Goal: Task Accomplishment & Management: Complete application form

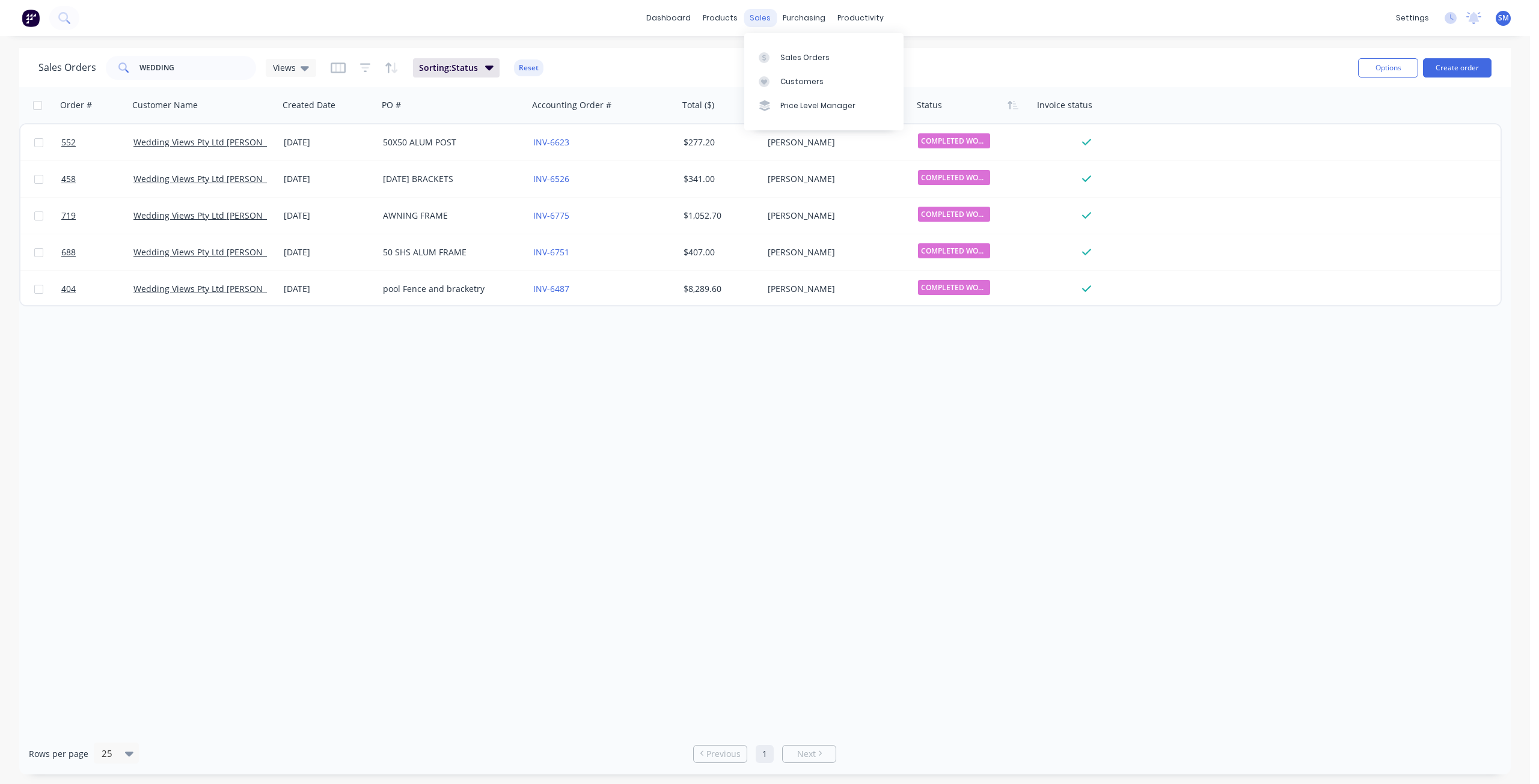
click at [755, 13] on div "sales" at bounding box center [761, 18] width 33 height 18
click at [790, 81] on div "Customers" at bounding box center [802, 82] width 43 height 11
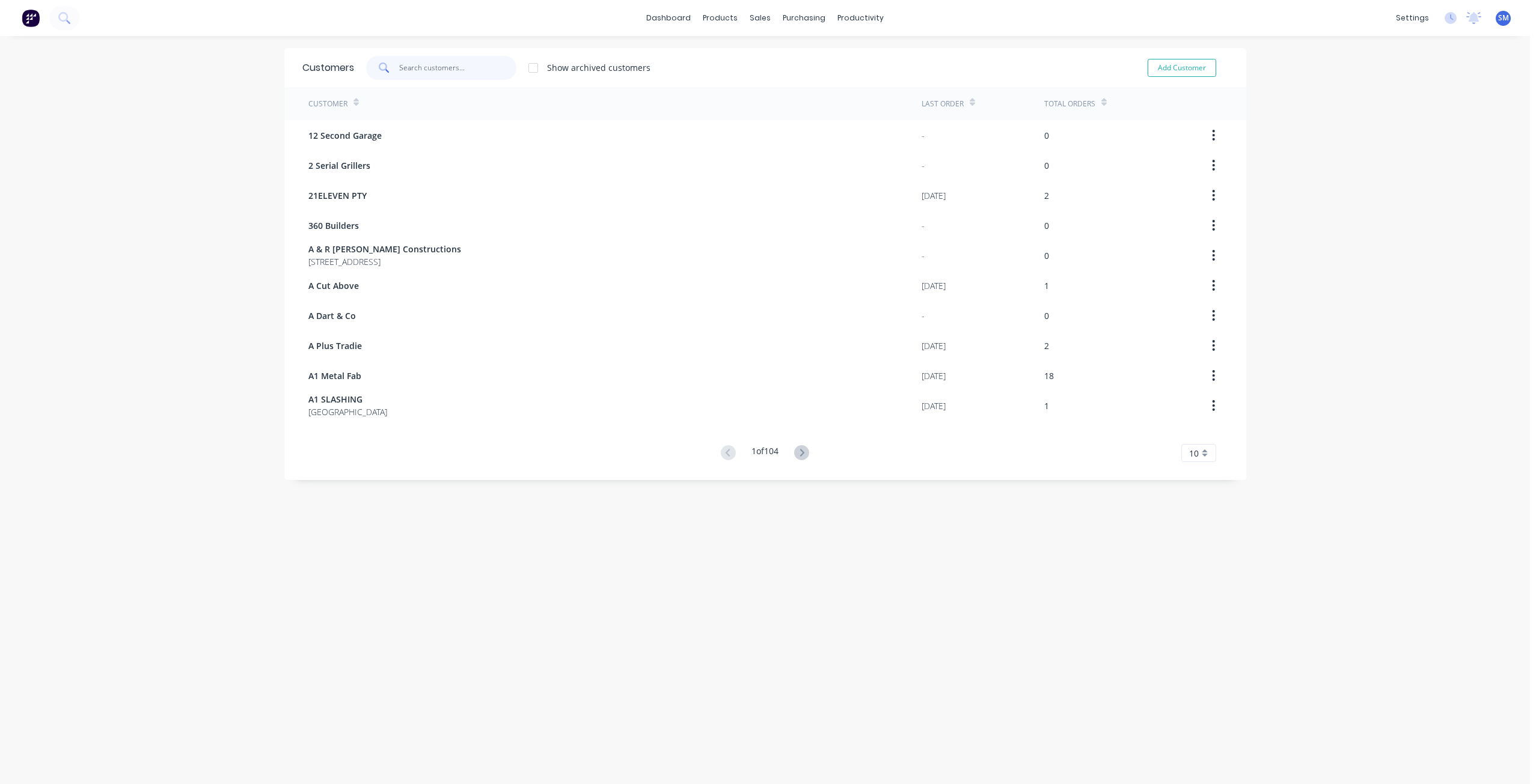
click at [429, 64] on input "text" at bounding box center [458, 68] width 117 height 24
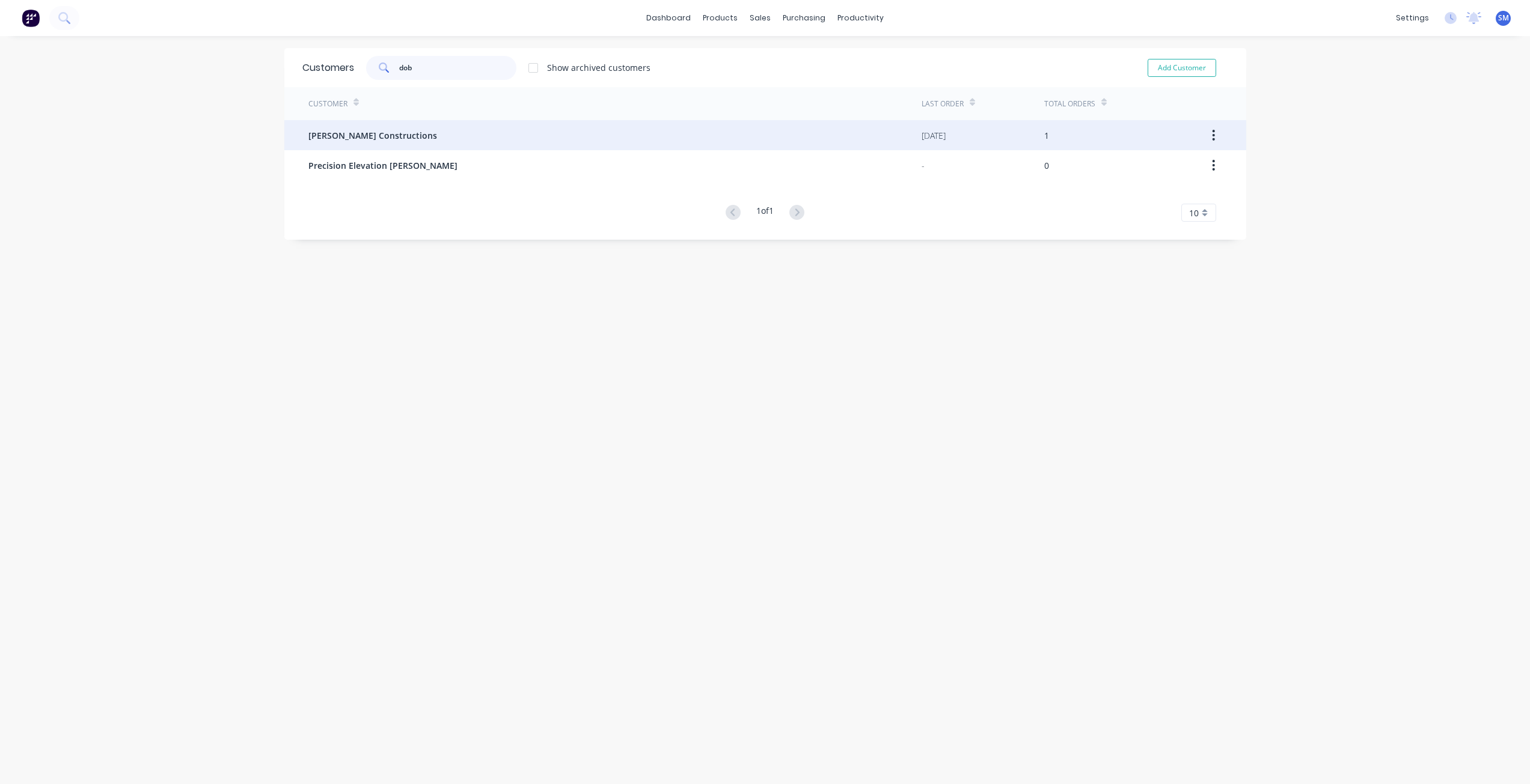
type input "dob"
click at [398, 134] on span "[PERSON_NAME] Constructions" at bounding box center [373, 135] width 129 height 13
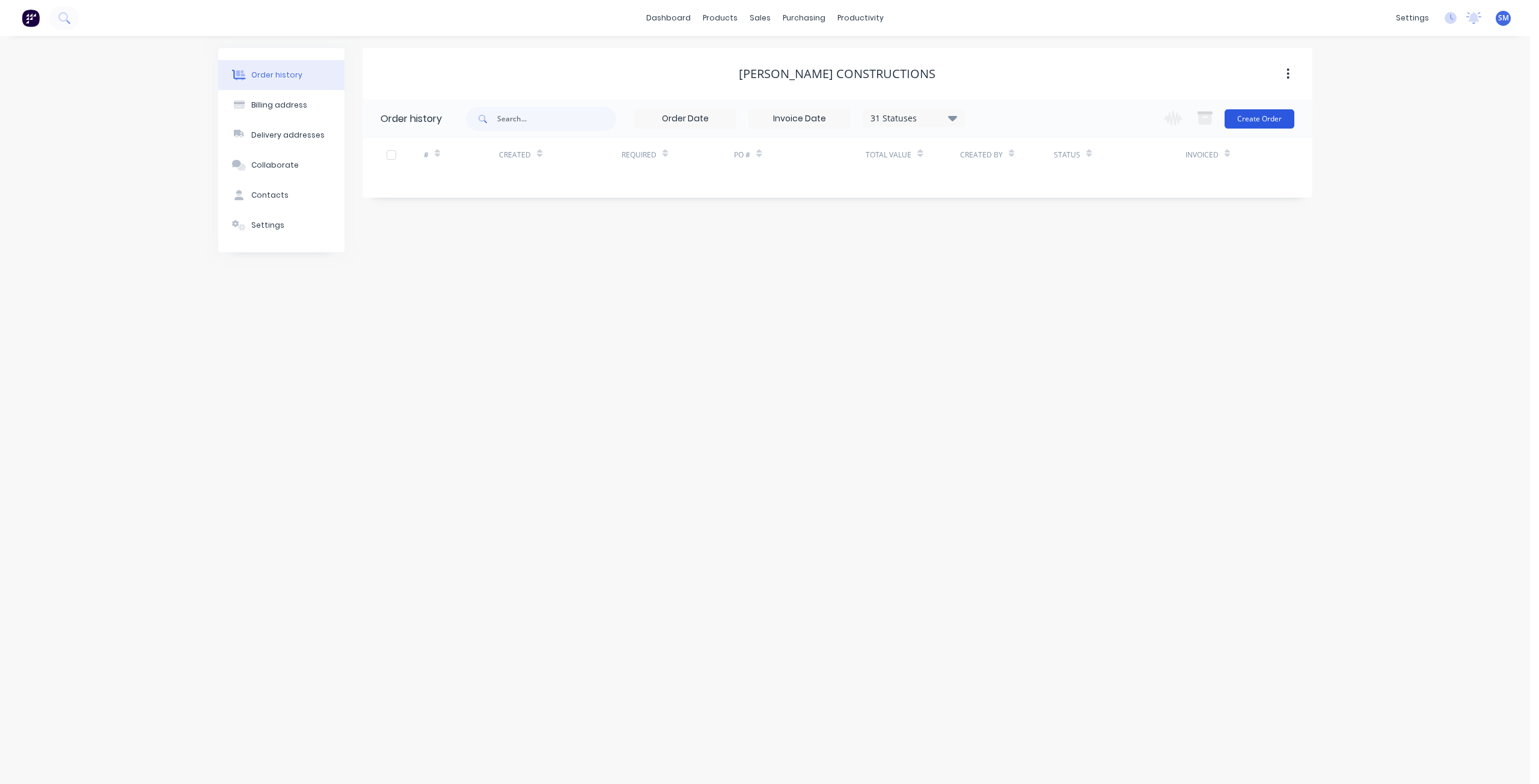
click at [1268, 125] on button "Create Order" at bounding box center [1259, 119] width 70 height 19
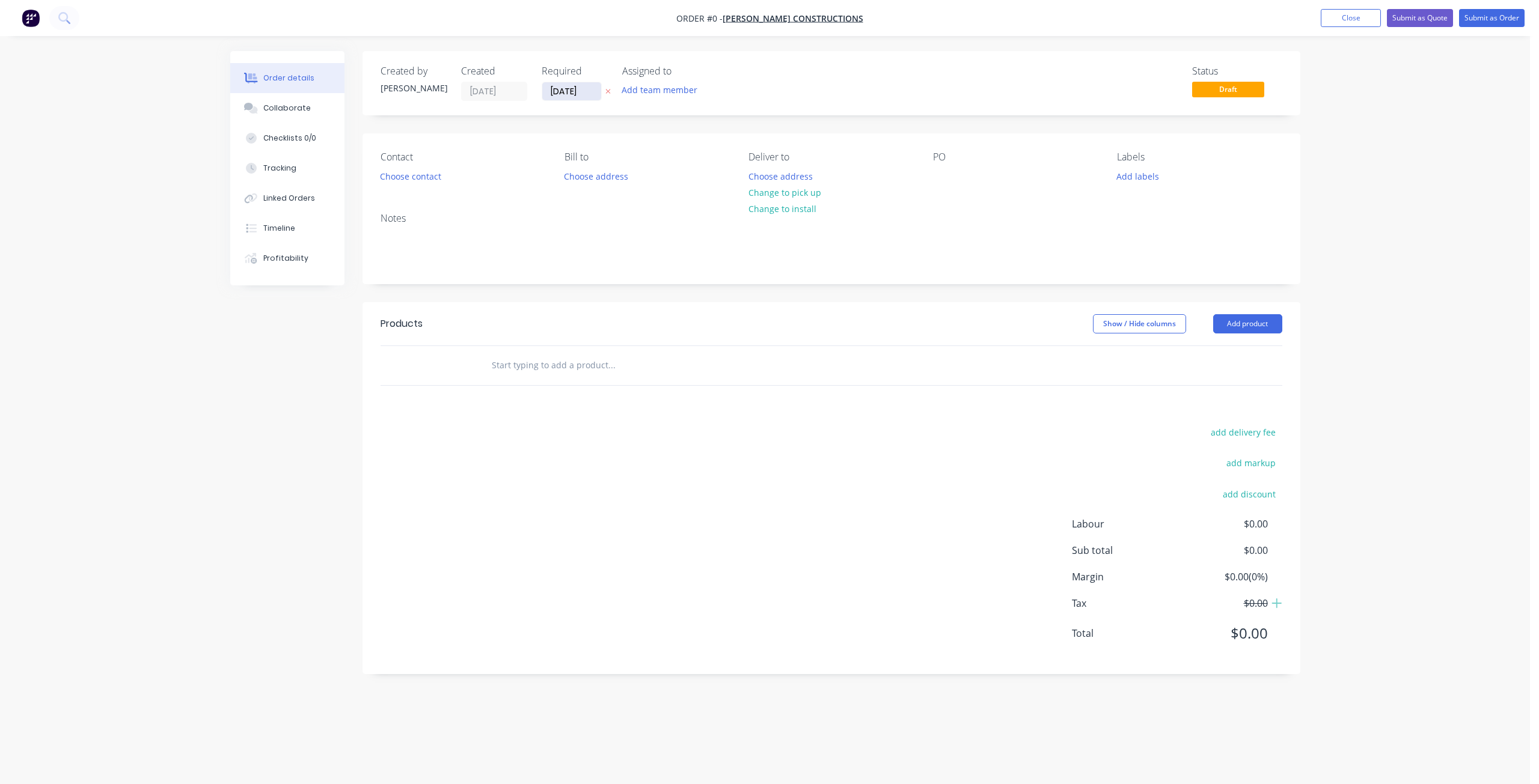
click at [578, 86] on input "[DATE]" at bounding box center [571, 91] width 59 height 18
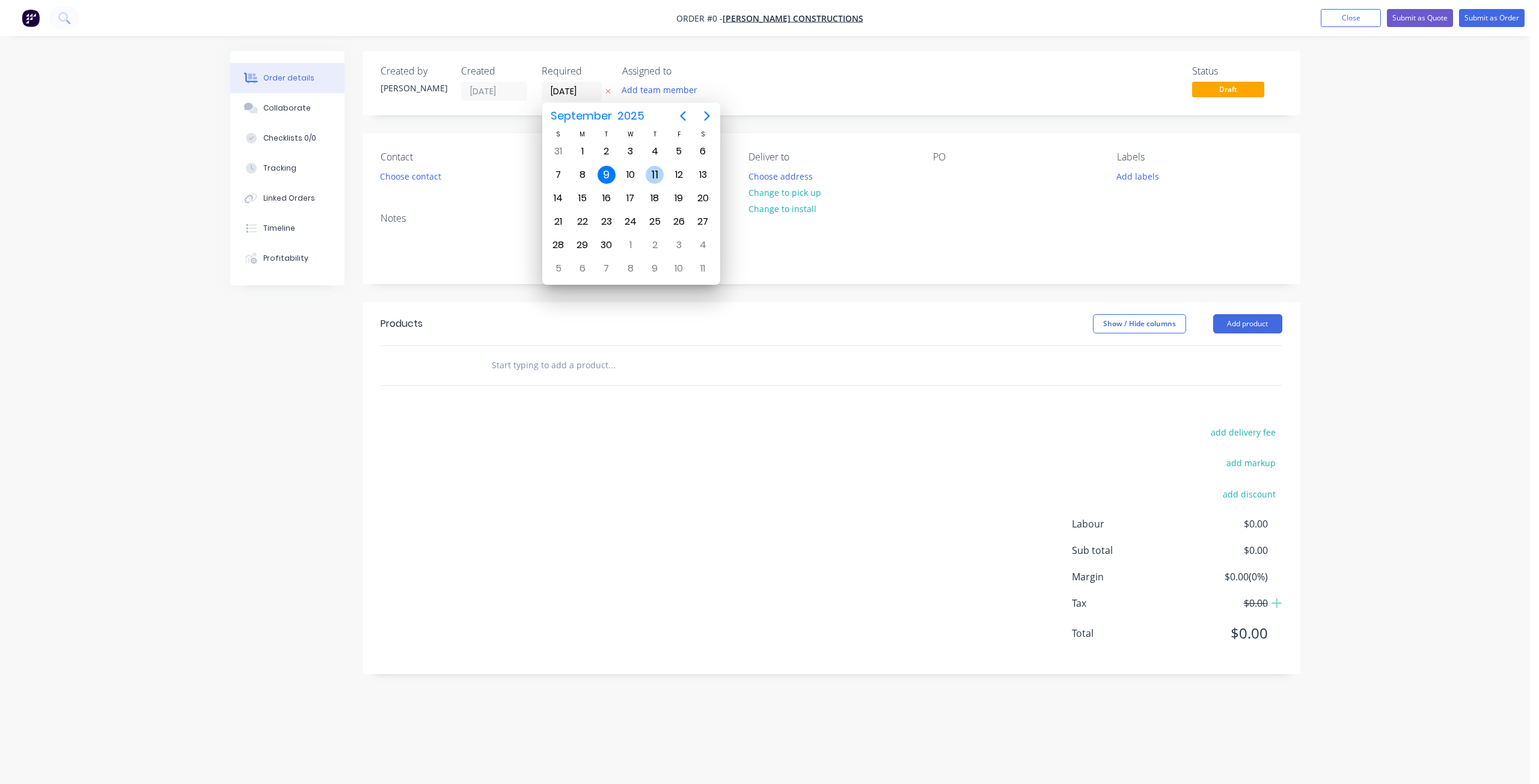
click at [650, 169] on div "11" at bounding box center [654, 174] width 18 height 18
type input "[DATE]"
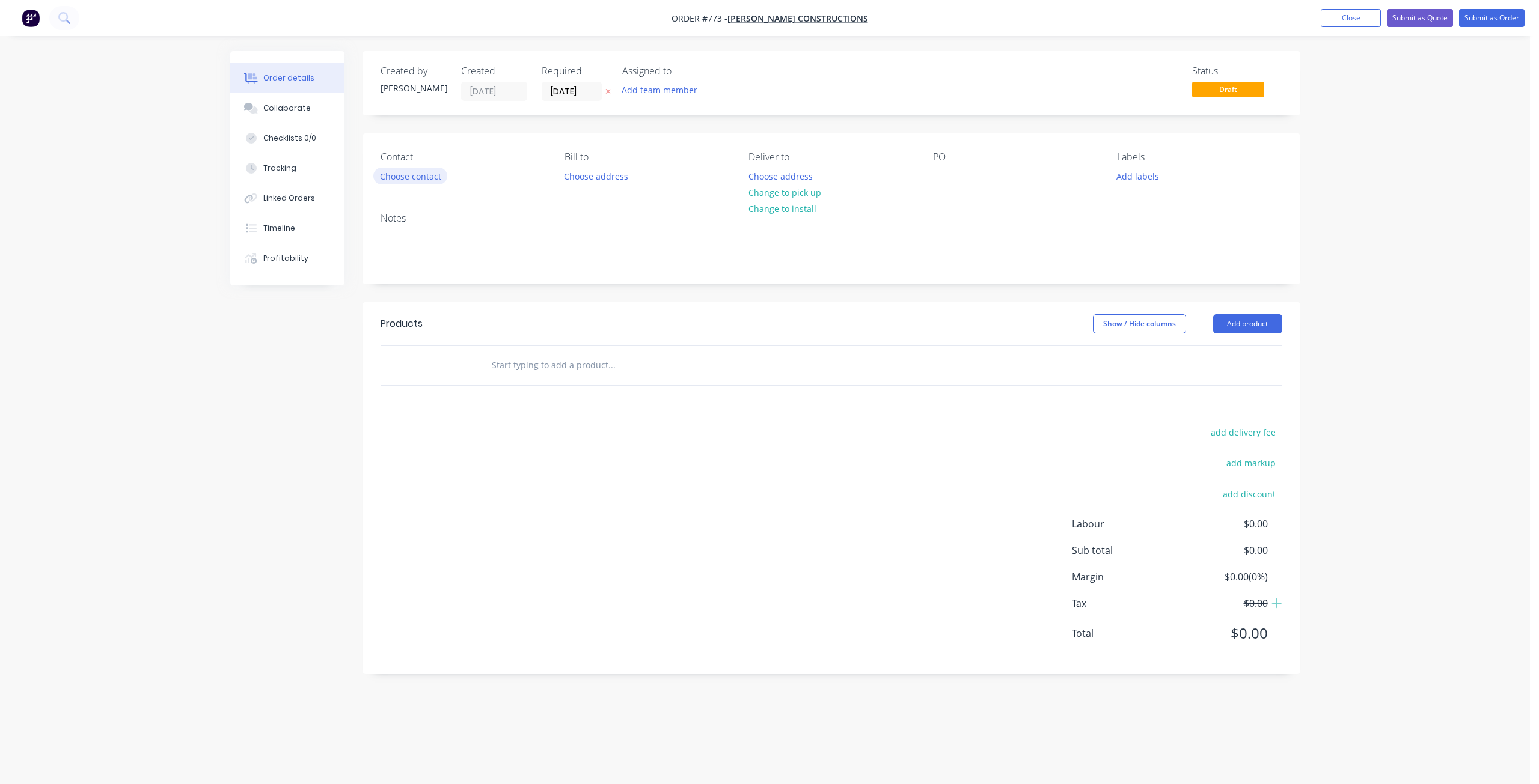
click at [411, 176] on button "Choose contact" at bounding box center [410, 176] width 74 height 16
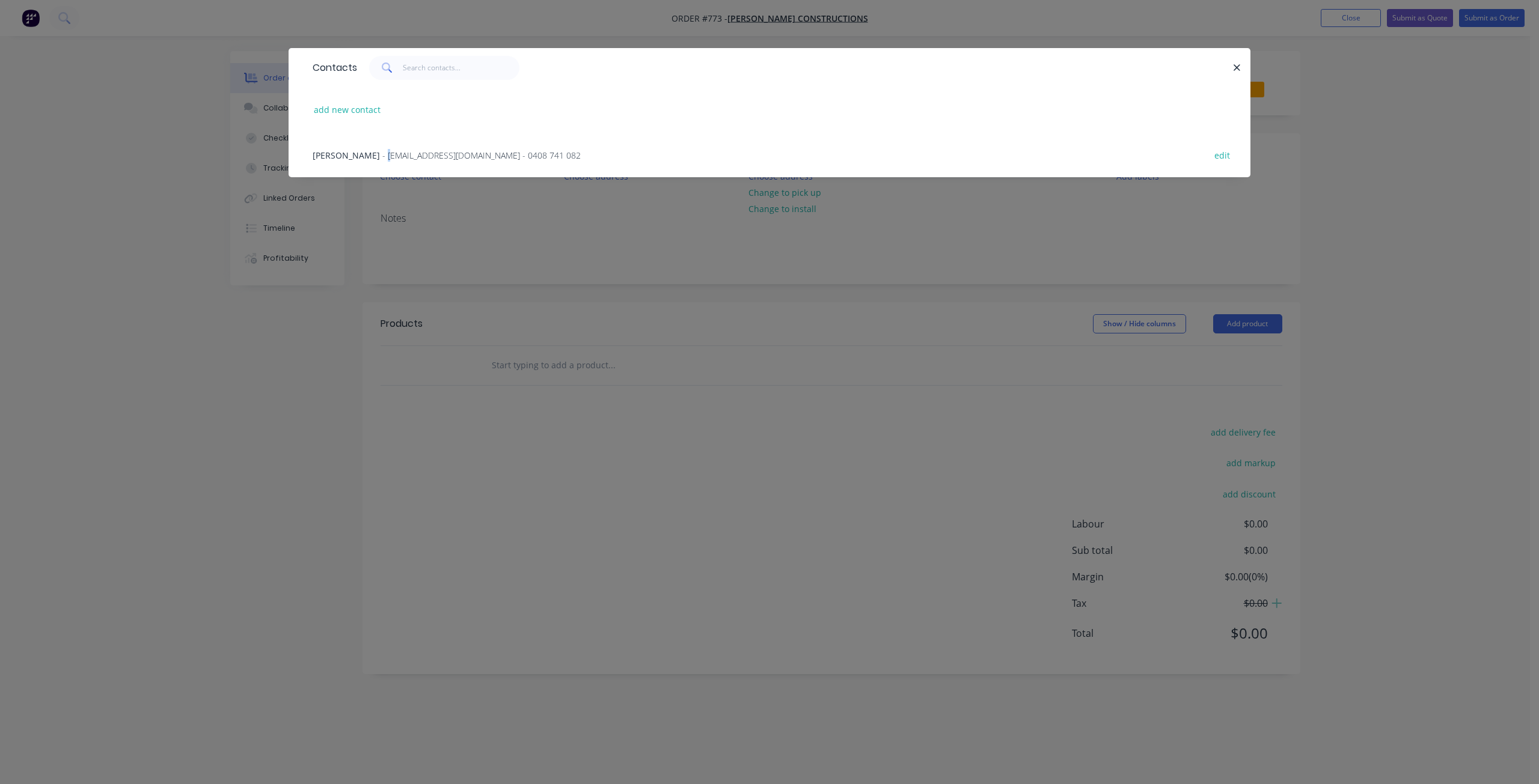
click at [382, 152] on span "- [EMAIL_ADDRESS][DOMAIN_NAME] - 0408 741 082" at bounding box center [481, 155] width 198 height 11
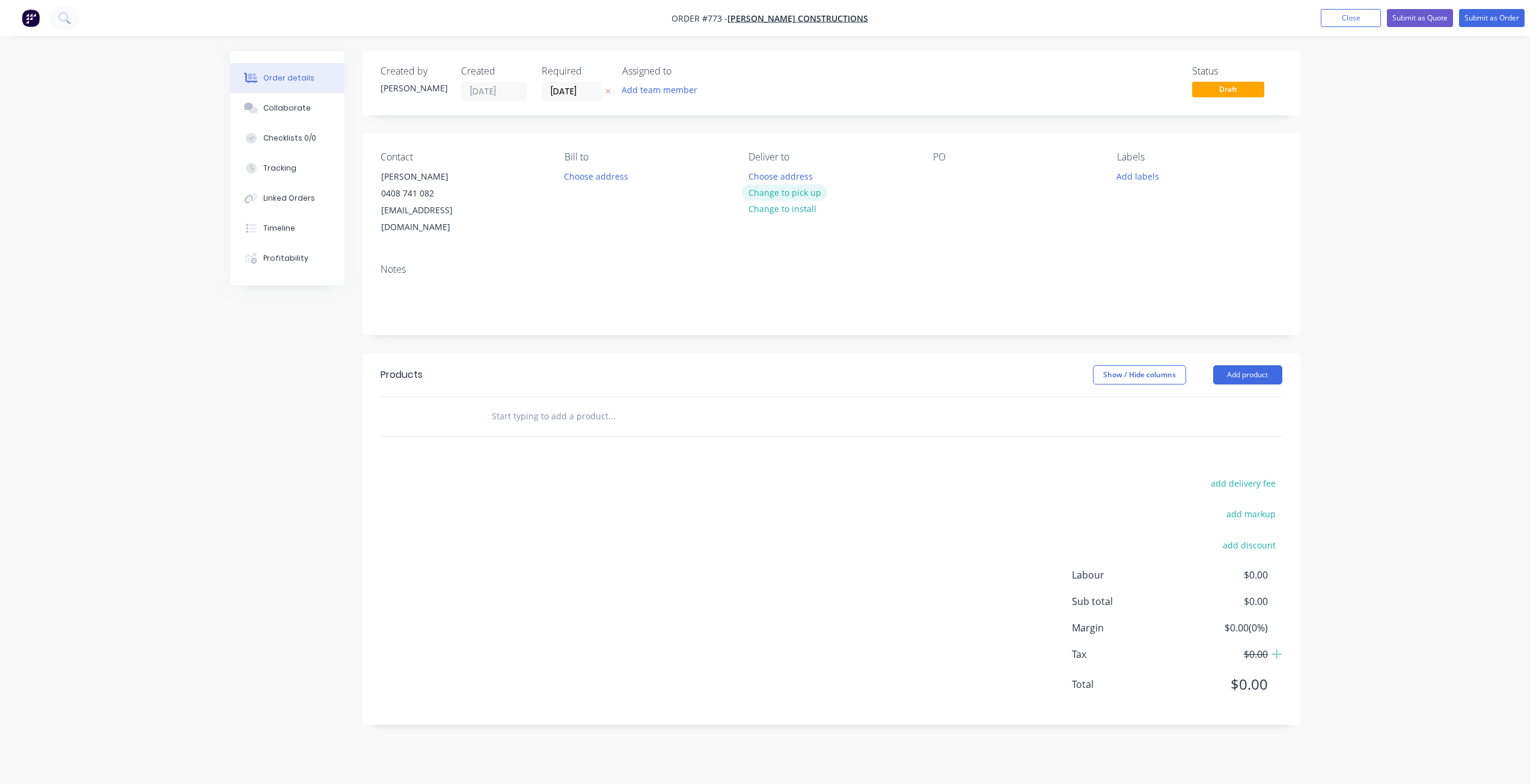
click at [798, 194] on button "Change to pick up" at bounding box center [784, 192] width 86 height 16
click at [942, 172] on div at bounding box center [942, 176] width 19 height 17
click at [1136, 178] on button "Add labels" at bounding box center [1137, 176] width 55 height 16
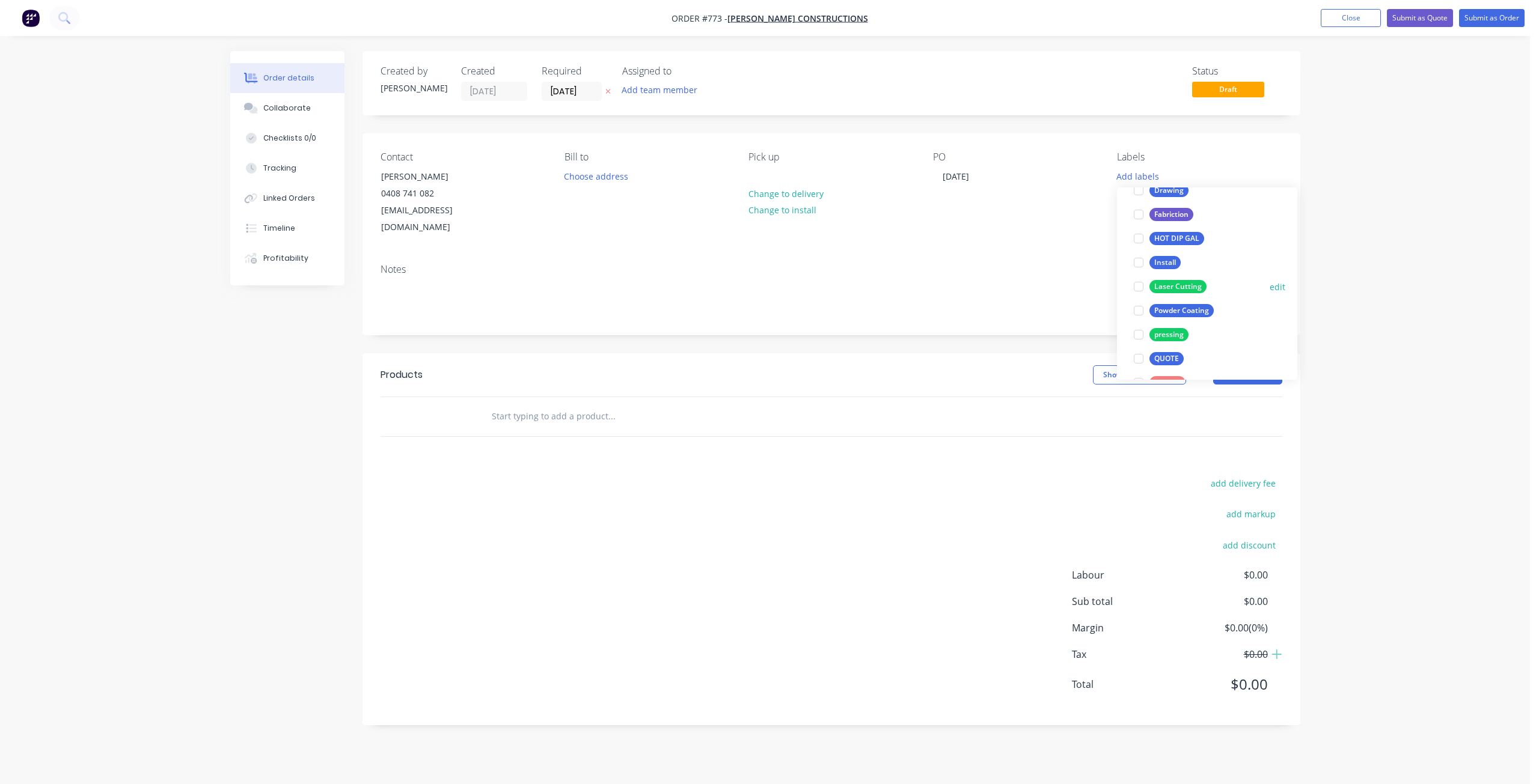
scroll to position [60, 0]
click at [1143, 271] on div at bounding box center [1139, 271] width 24 height 24
click at [1140, 242] on div at bounding box center [1139, 241] width 24 height 24
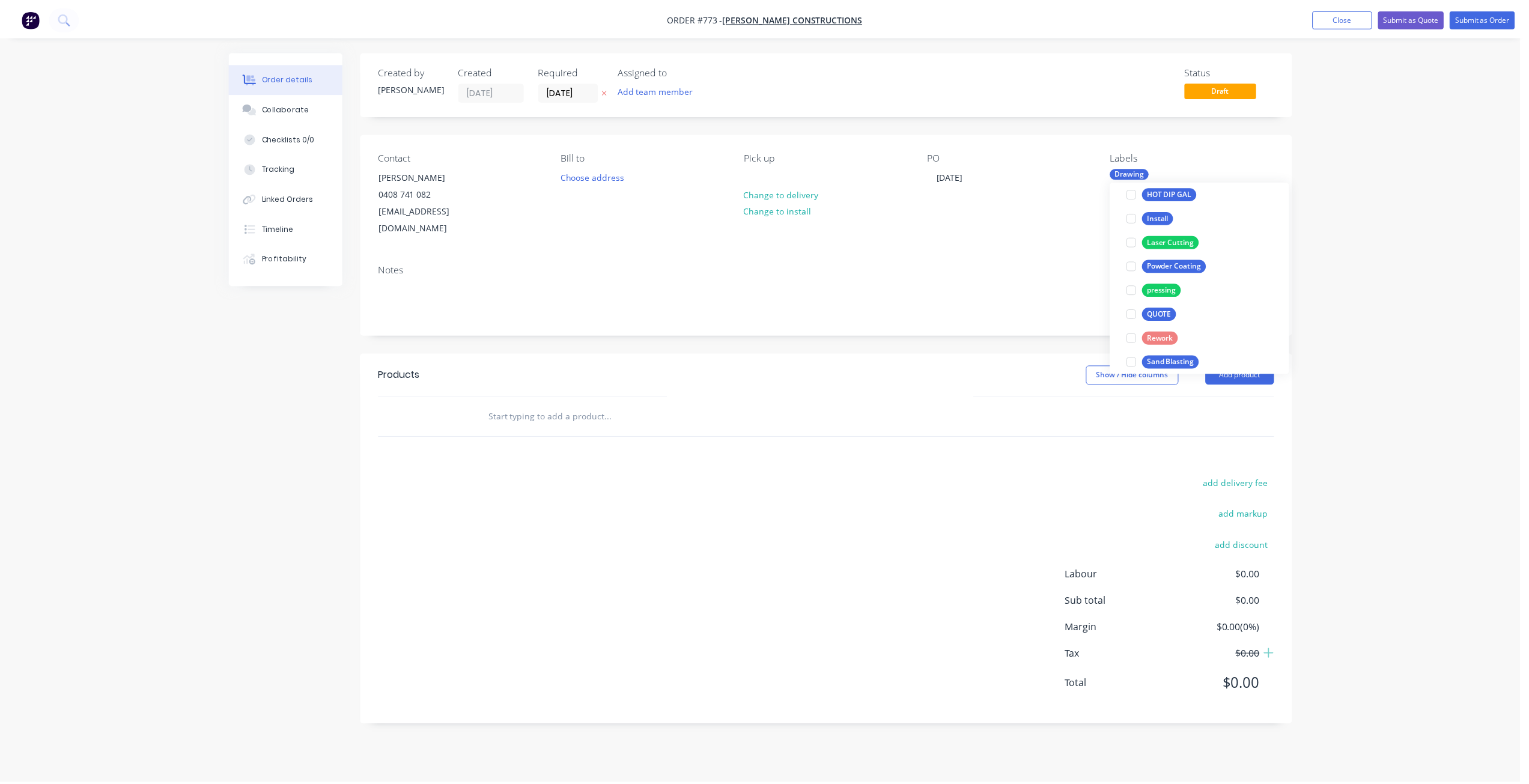
scroll to position [60, 0]
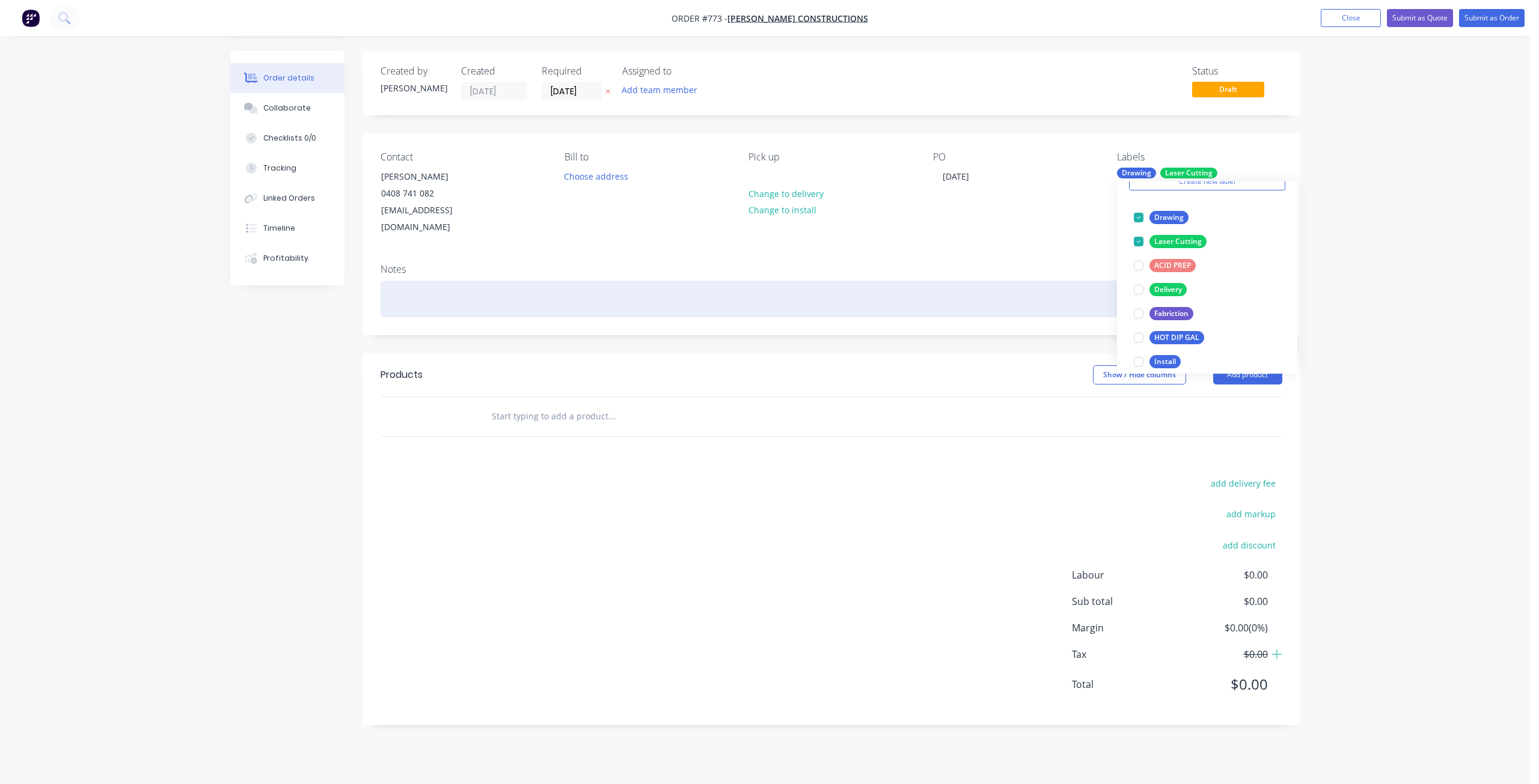
click at [395, 285] on div at bounding box center [831, 298] width 902 height 36
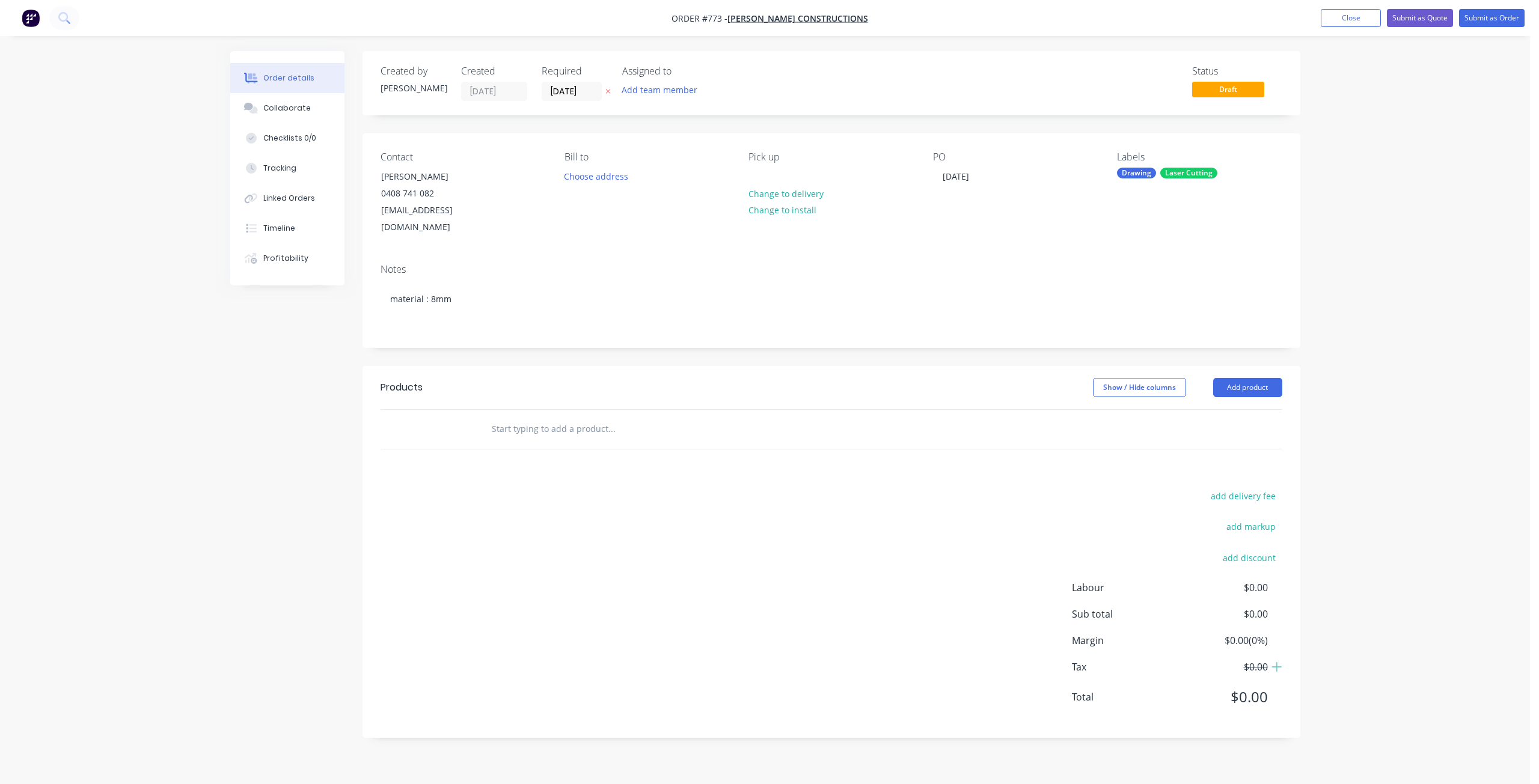
click at [506, 417] on input "text" at bounding box center [611, 429] width 240 height 24
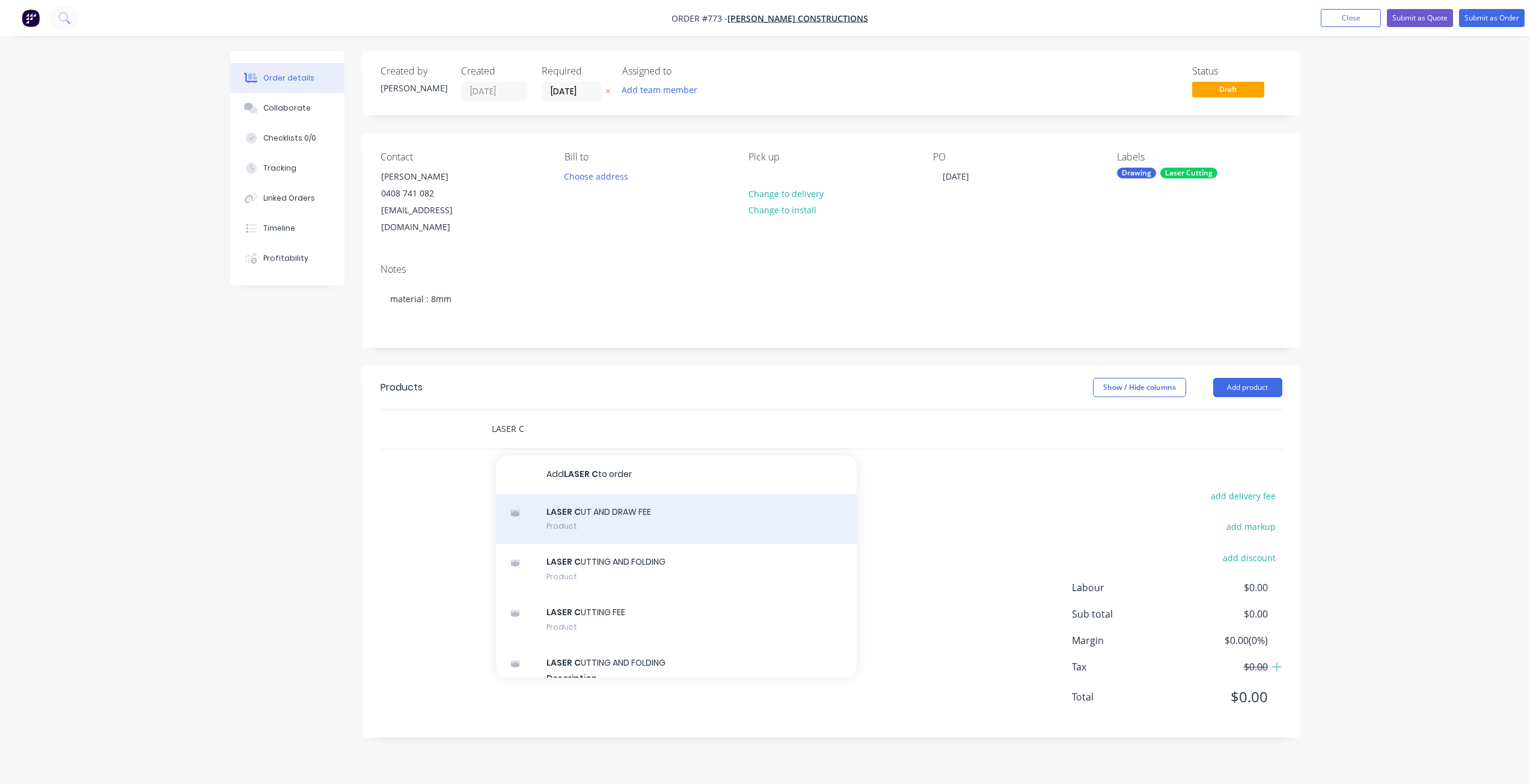
type input "LASER C"
click at [597, 495] on div "LASER C UT AND DRAW FEE Product" at bounding box center [676, 519] width 361 height 50
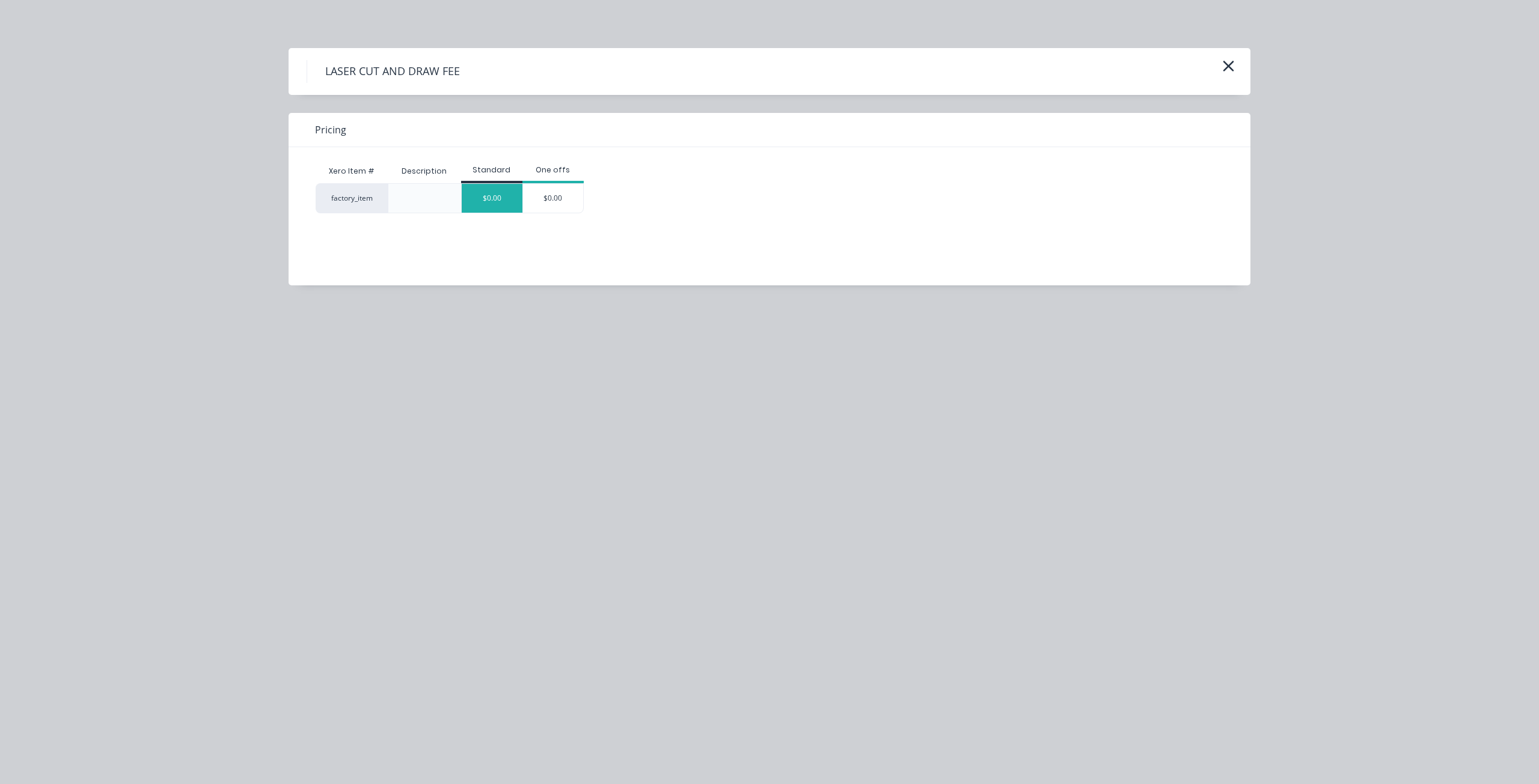
click at [496, 196] on div "$0.00" at bounding box center [492, 198] width 60 height 29
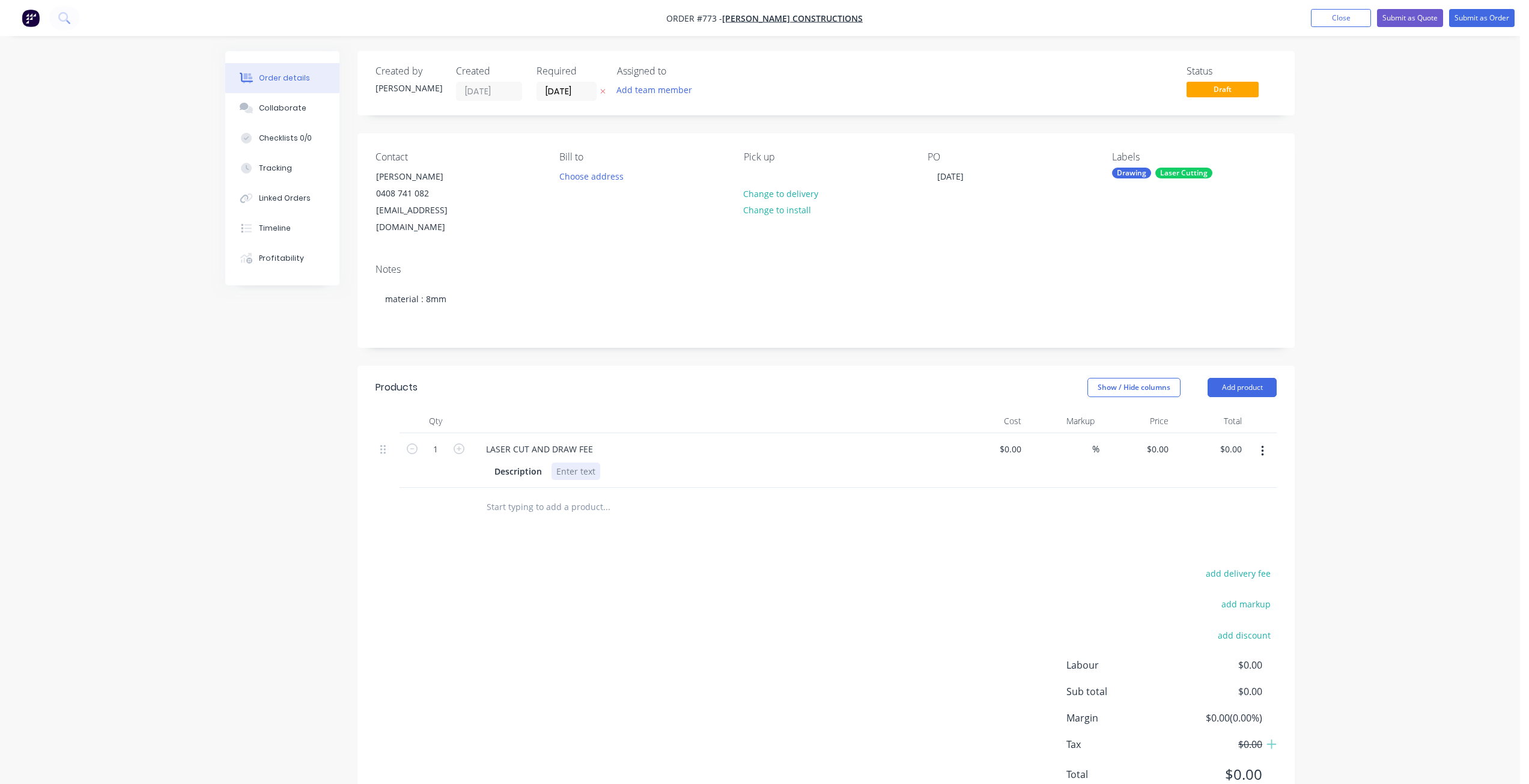
click at [573, 463] on div at bounding box center [576, 472] width 48 height 17
drag, startPoint x: 1021, startPoint y: 435, endPoint x: 1024, endPoint y: 441, distance: 6.7
click at [1021, 440] on input at bounding box center [1019, 449] width 14 height 17
type input "$532.20"
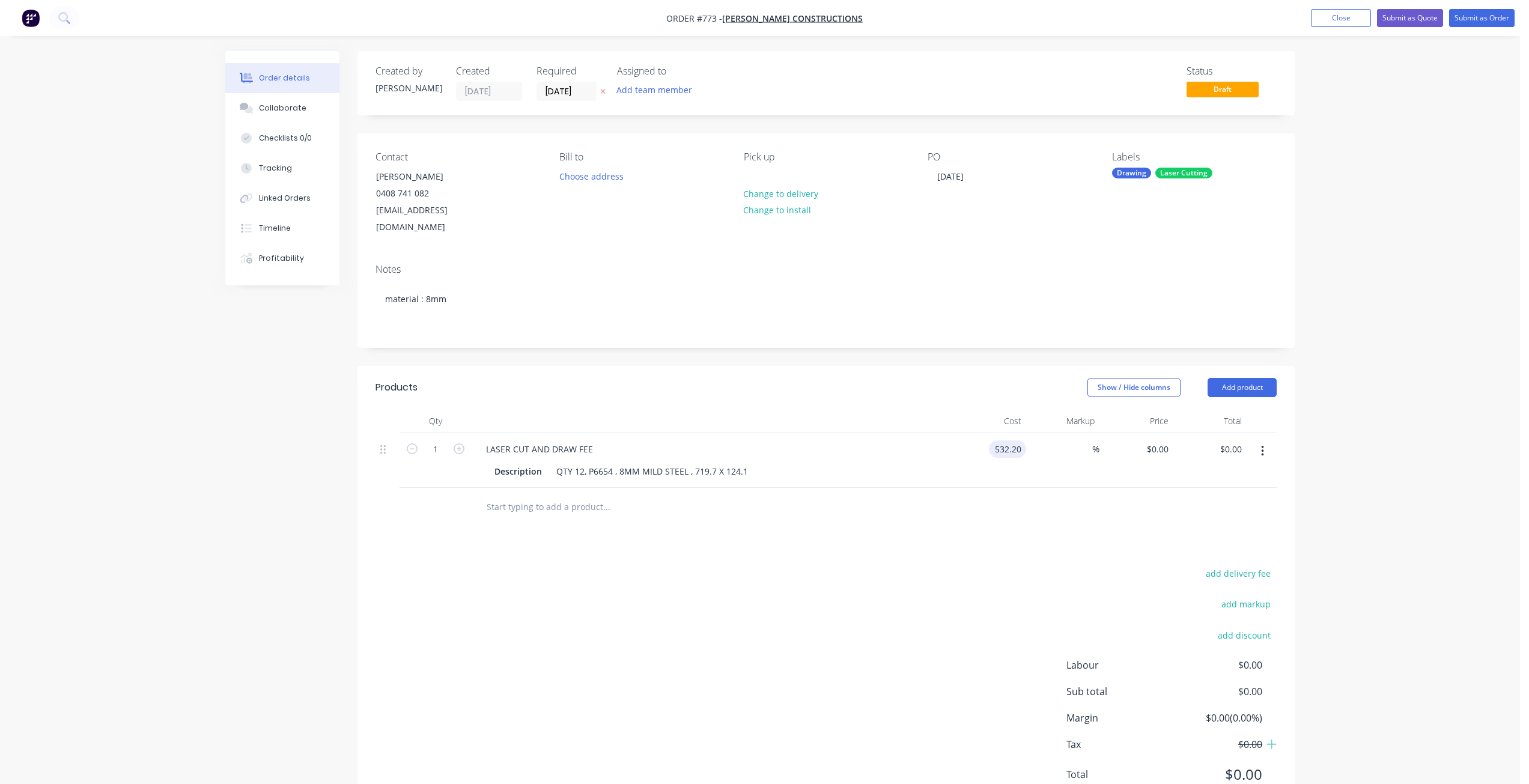
type input "$532.20"
click at [1012, 454] on div "$532.20 $532.20" at bounding box center [989, 460] width 74 height 54
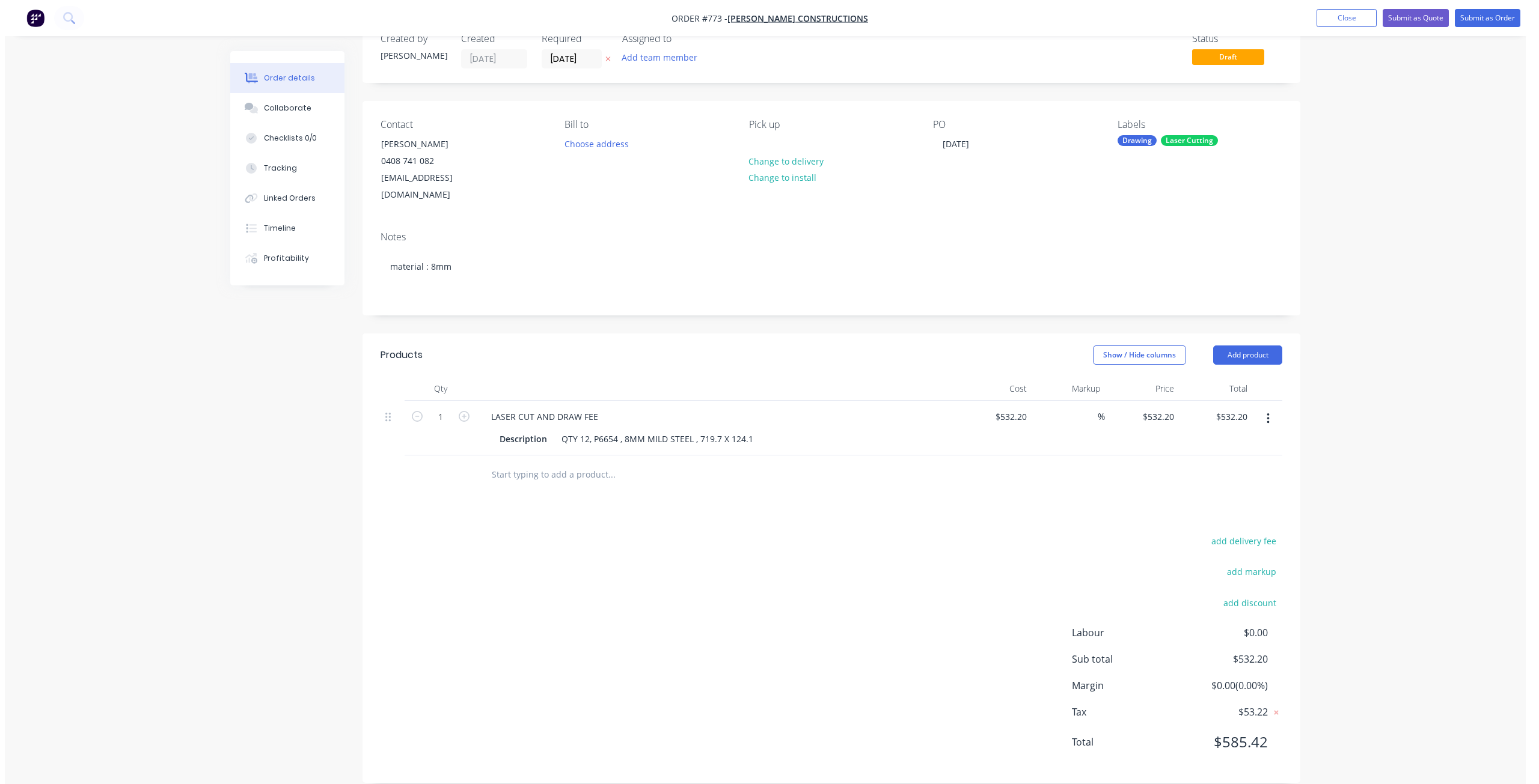
scroll to position [0, 0]
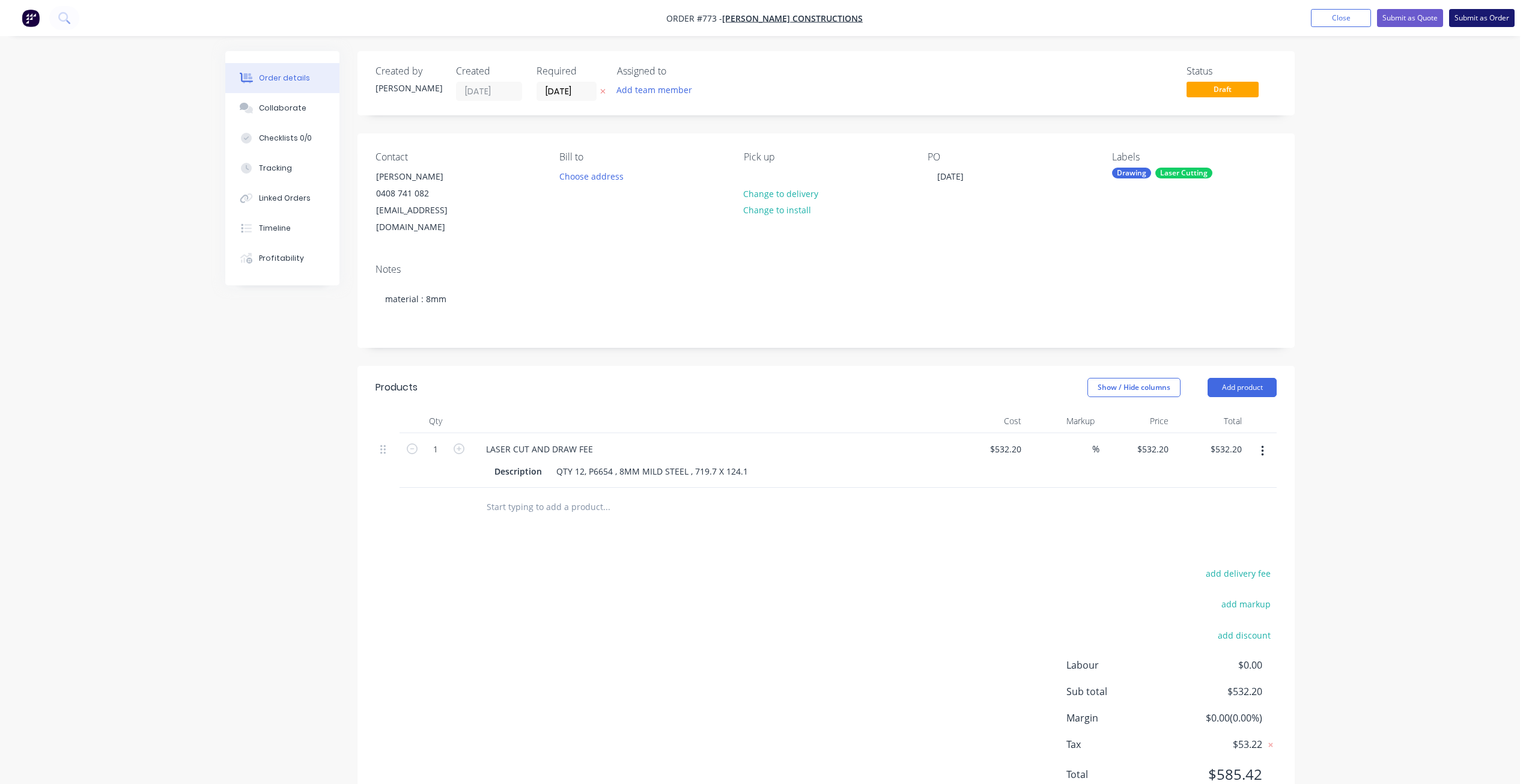
click at [1477, 18] on button "Submit as Order" at bounding box center [1482, 18] width 66 height 18
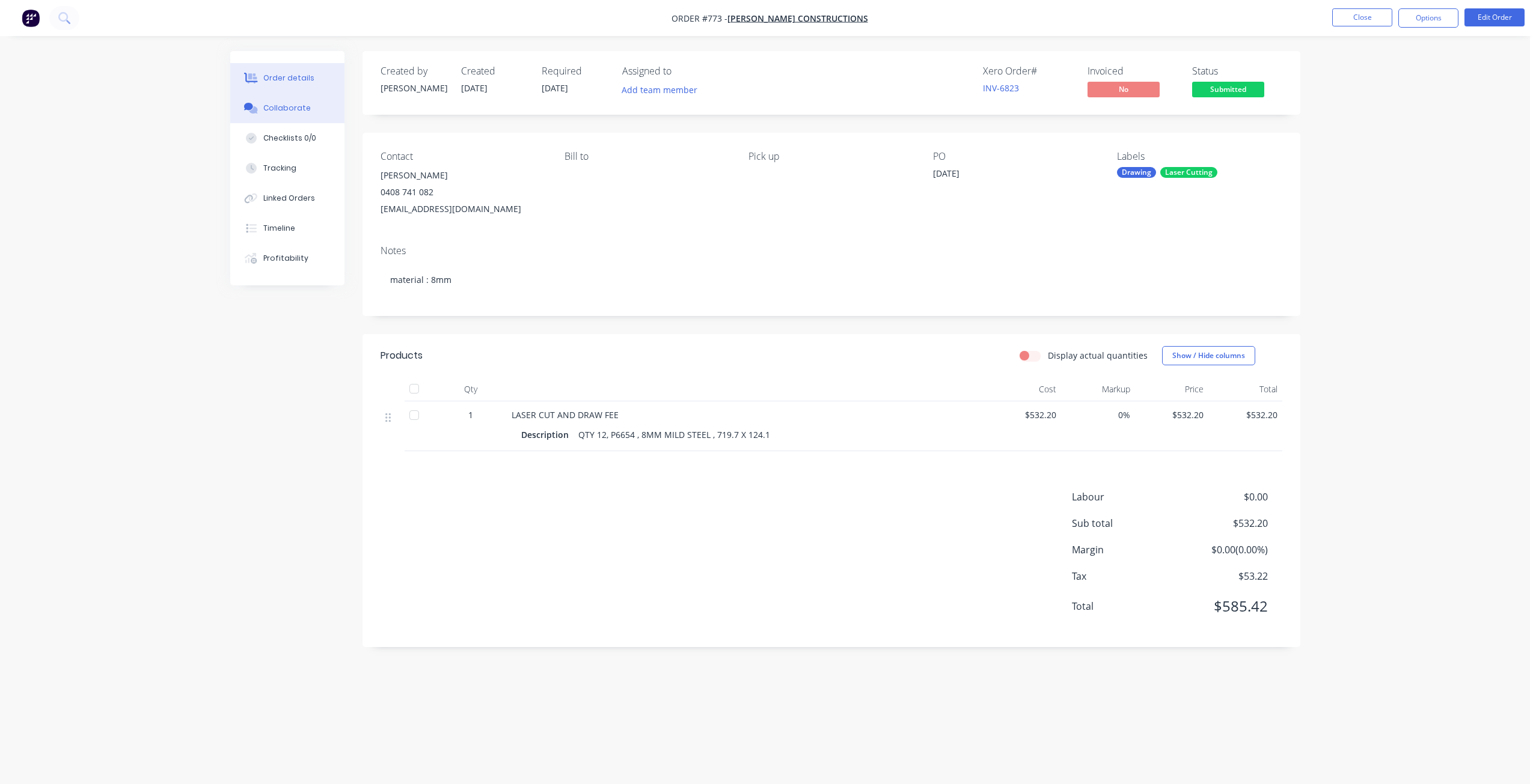
click at [303, 107] on div "Collaborate" at bounding box center [287, 108] width 48 height 11
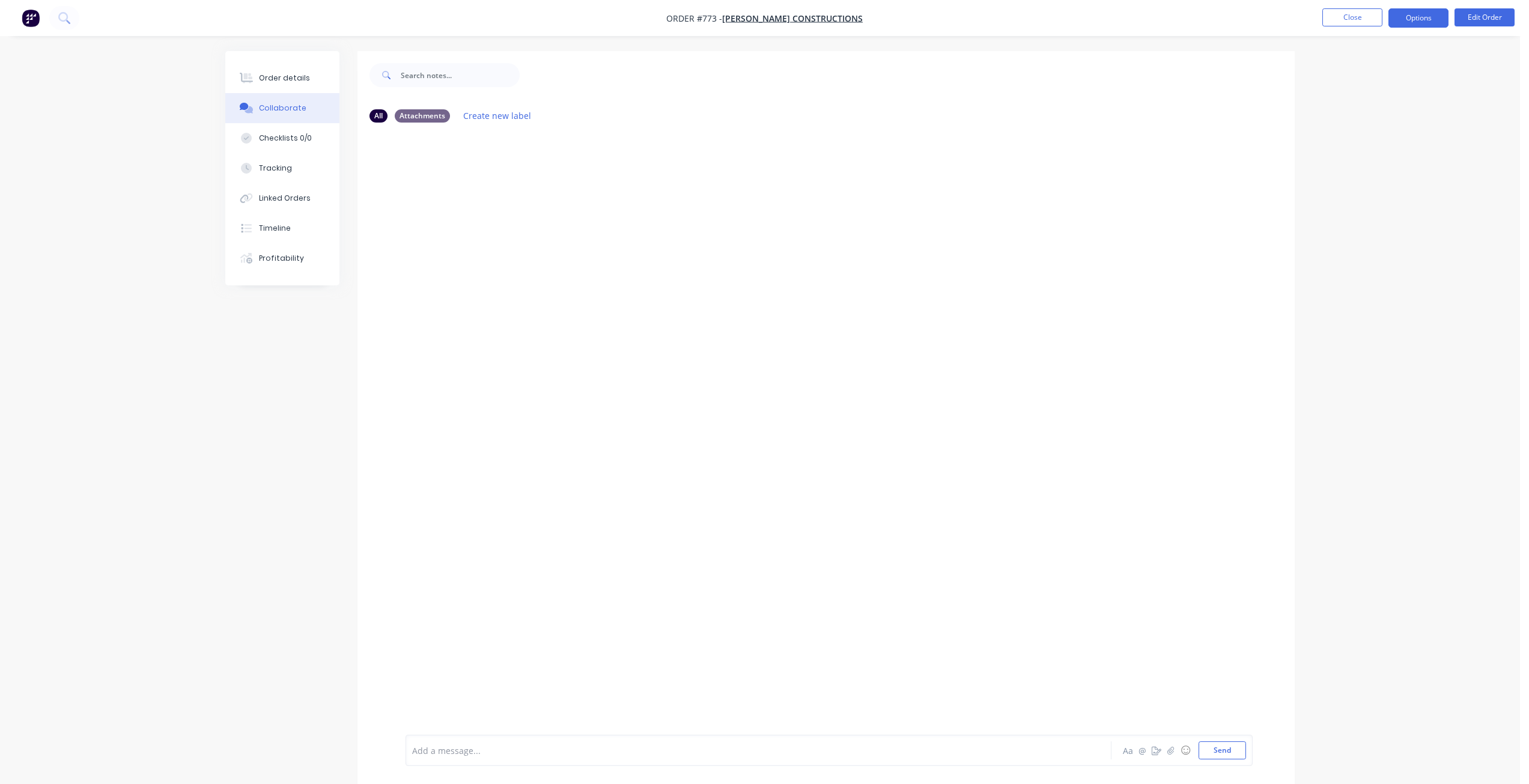
click at [1425, 20] on button "Options" at bounding box center [1418, 18] width 60 height 19
click at [1342, 144] on div "Work Order" at bounding box center [1382, 145] width 111 height 17
click at [1345, 126] on div "Without pricing" at bounding box center [1382, 121] width 111 height 17
click at [1230, 748] on button "Send" at bounding box center [1223, 750] width 48 height 18
click at [1348, 13] on button "Close" at bounding box center [1353, 17] width 60 height 18
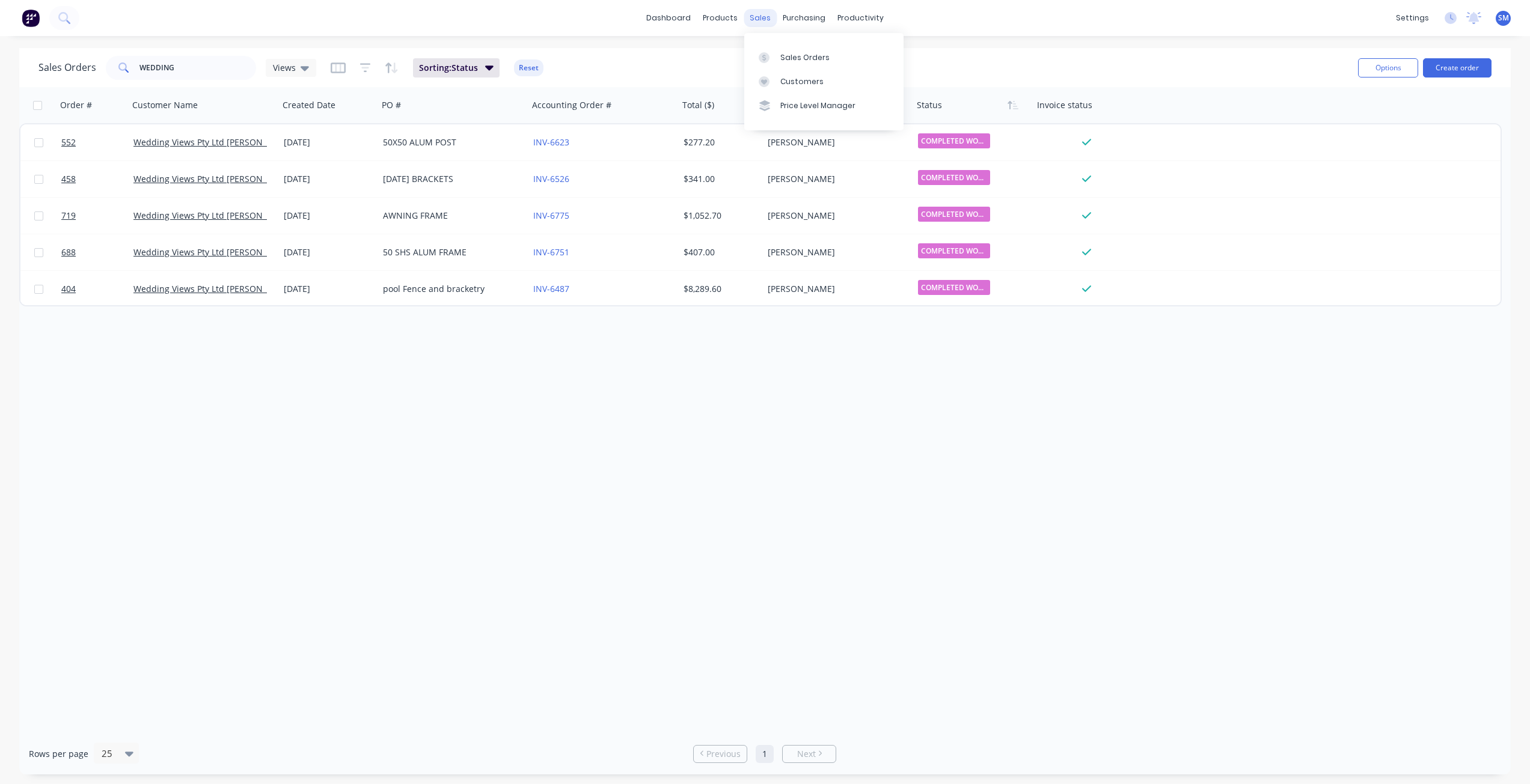
click at [755, 23] on div "sales" at bounding box center [761, 18] width 33 height 18
click at [790, 80] on div "Customers" at bounding box center [802, 82] width 43 height 11
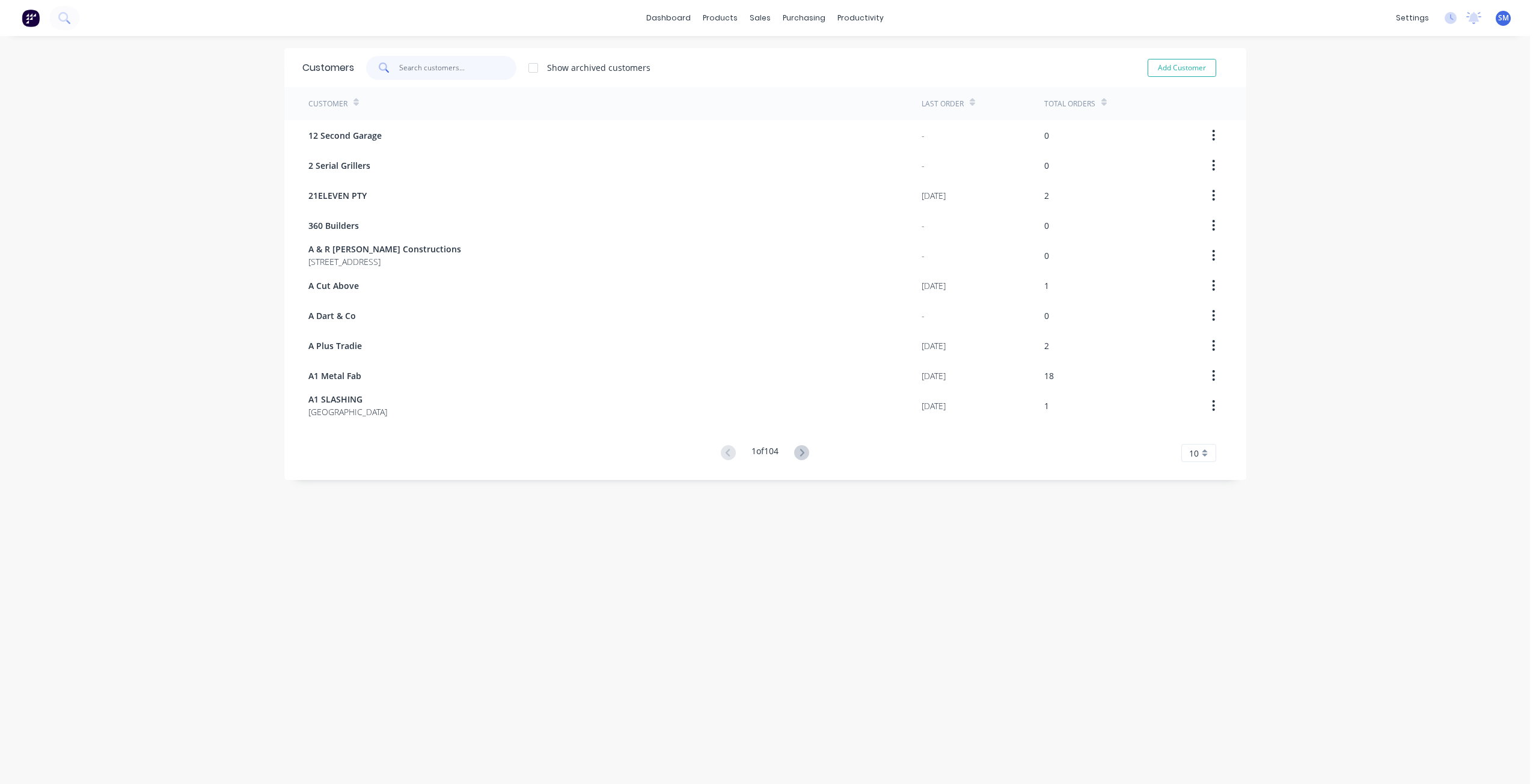
click at [417, 70] on input "text" at bounding box center [458, 68] width 117 height 24
type input "nep"
click at [1163, 72] on button "Add Customer" at bounding box center [1181, 68] width 68 height 18
select select "AU"
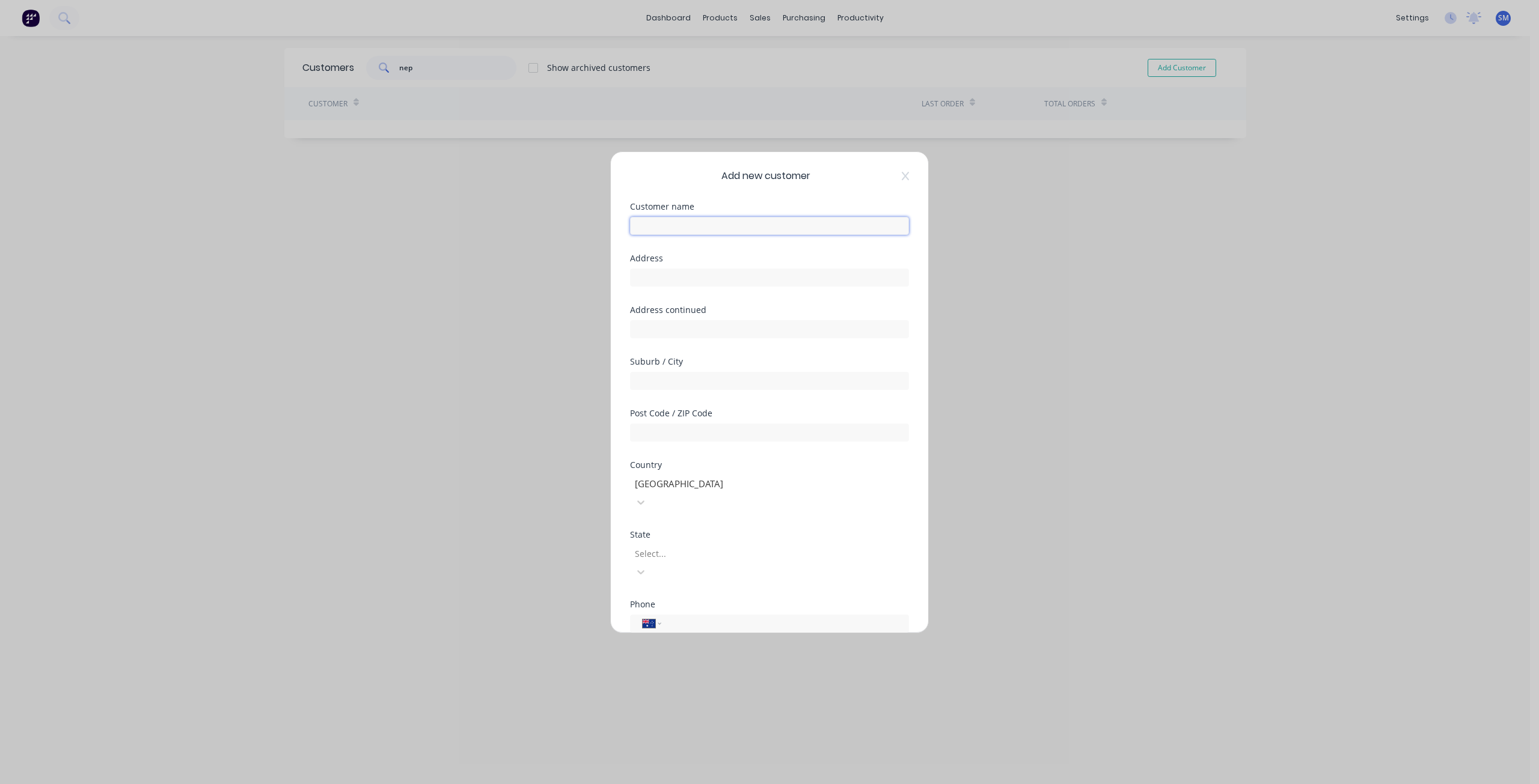
click at [656, 228] on input "text" at bounding box center [769, 226] width 279 height 18
type input "NEPEAN ENGINEERING"
click at [670, 546] on div at bounding box center [720, 553] width 173 height 15
click at [658, 275] on input "text" at bounding box center [769, 277] width 279 height 18
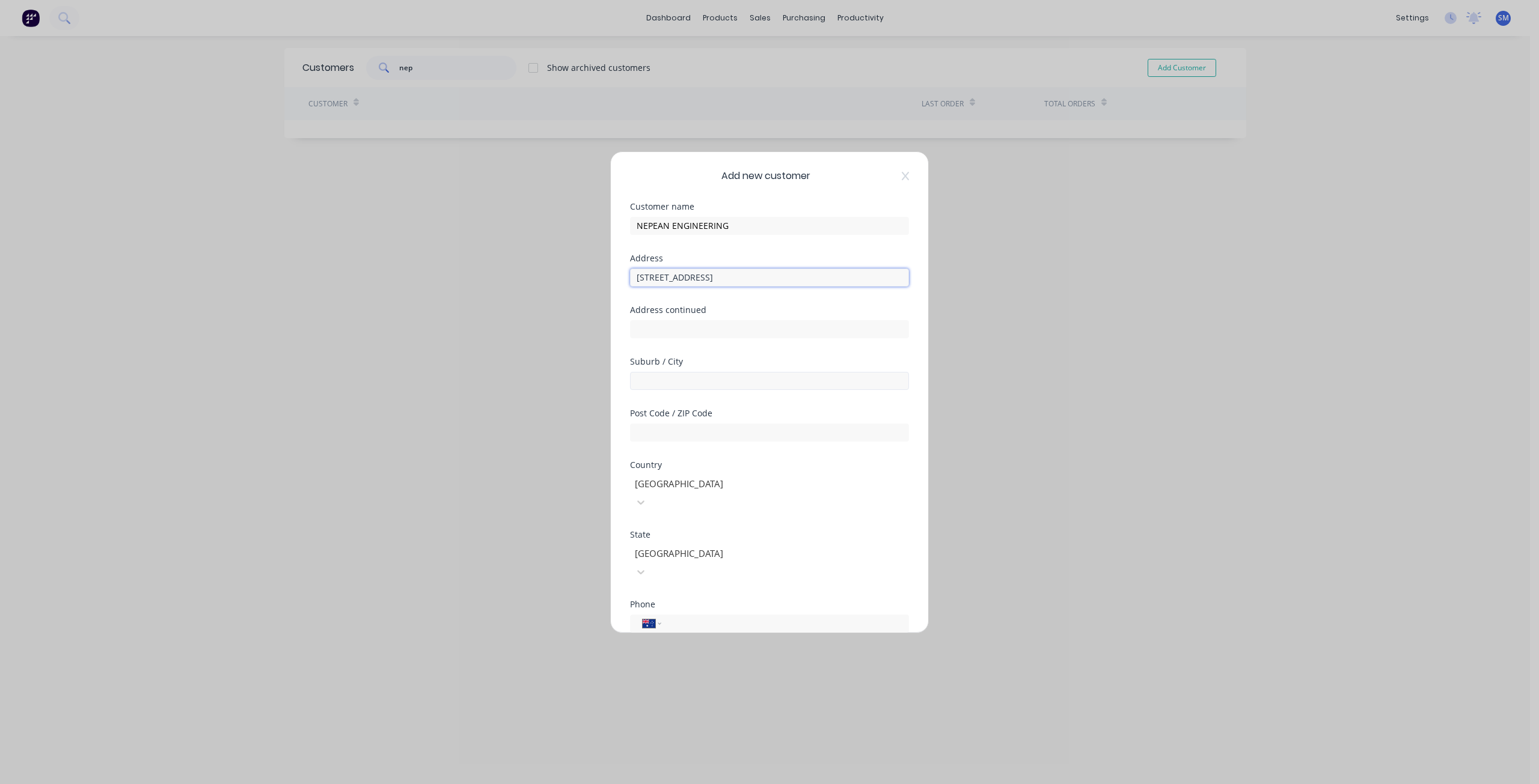
type input "[STREET_ADDRESS]"
click at [649, 385] on input "text" at bounding box center [769, 381] width 279 height 18
type input "PRESTONS"
click at [653, 434] on input "text" at bounding box center [769, 432] width 279 height 18
type input "2170"
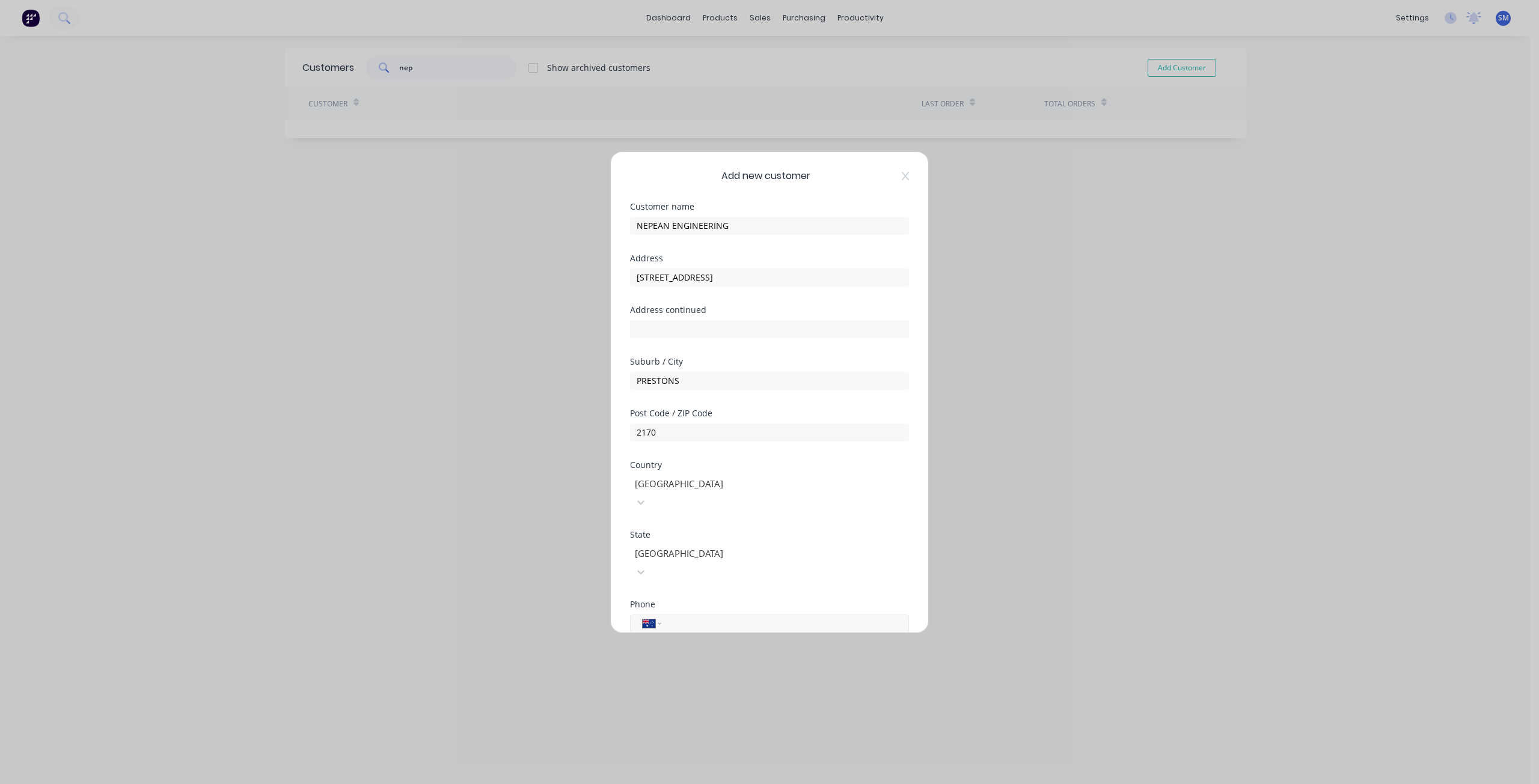
click at [703, 616] on input "tel" at bounding box center [783, 623] width 227 height 14
click at [704, 616] on input "tel" at bounding box center [783, 623] width 227 height 14
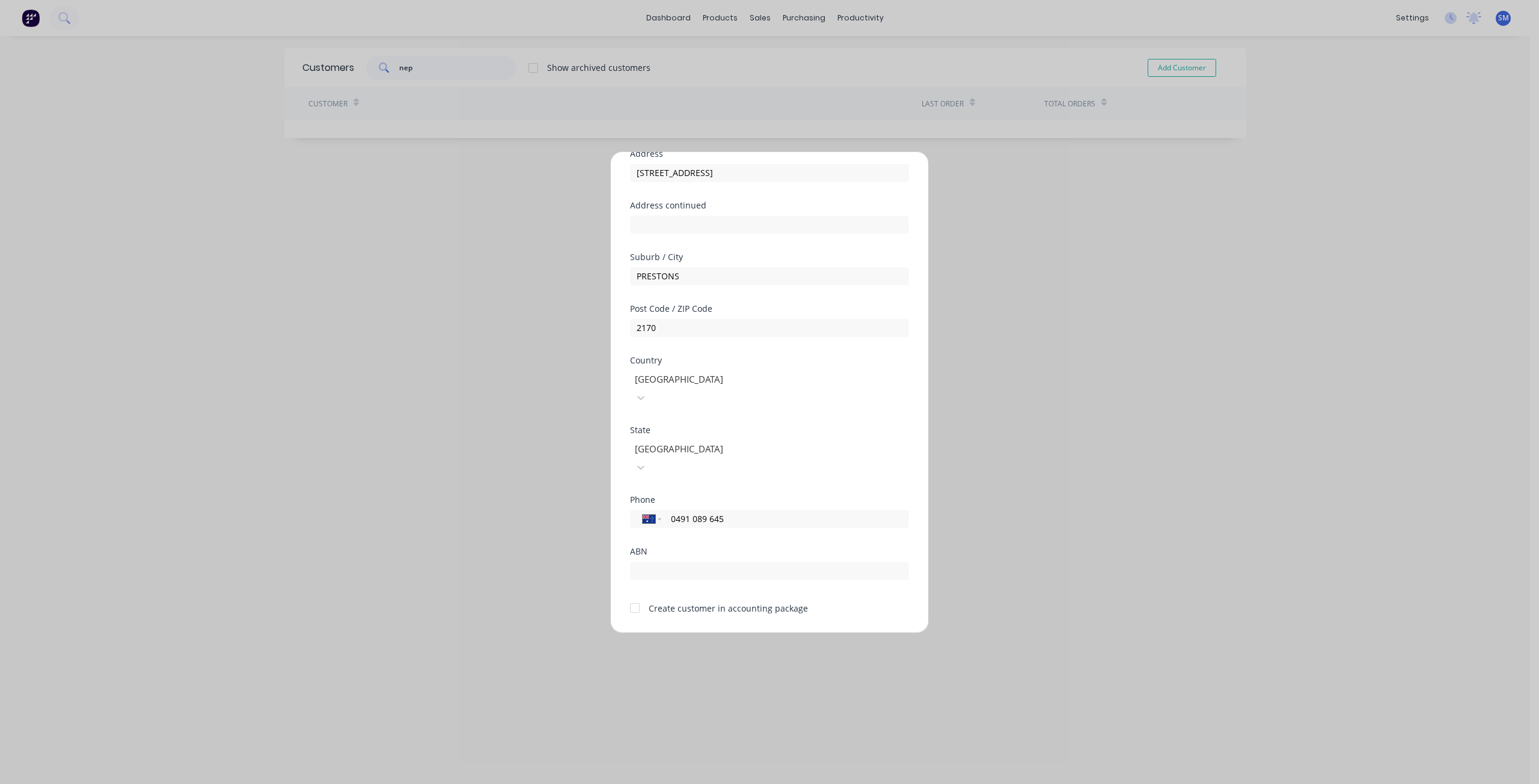
scroll to position [105, 0]
type input "0491 089 645"
drag, startPoint x: 631, startPoint y: 571, endPoint x: 649, endPoint y: 584, distance: 22.2
click at [632, 595] on div at bounding box center [634, 607] width 24 height 24
click at [742, 617] on div "Add new customer Customer name NEPEAN ENGINEERING Address [STREET_ADDRESS] Addr…" at bounding box center [769, 392] width 317 height 481
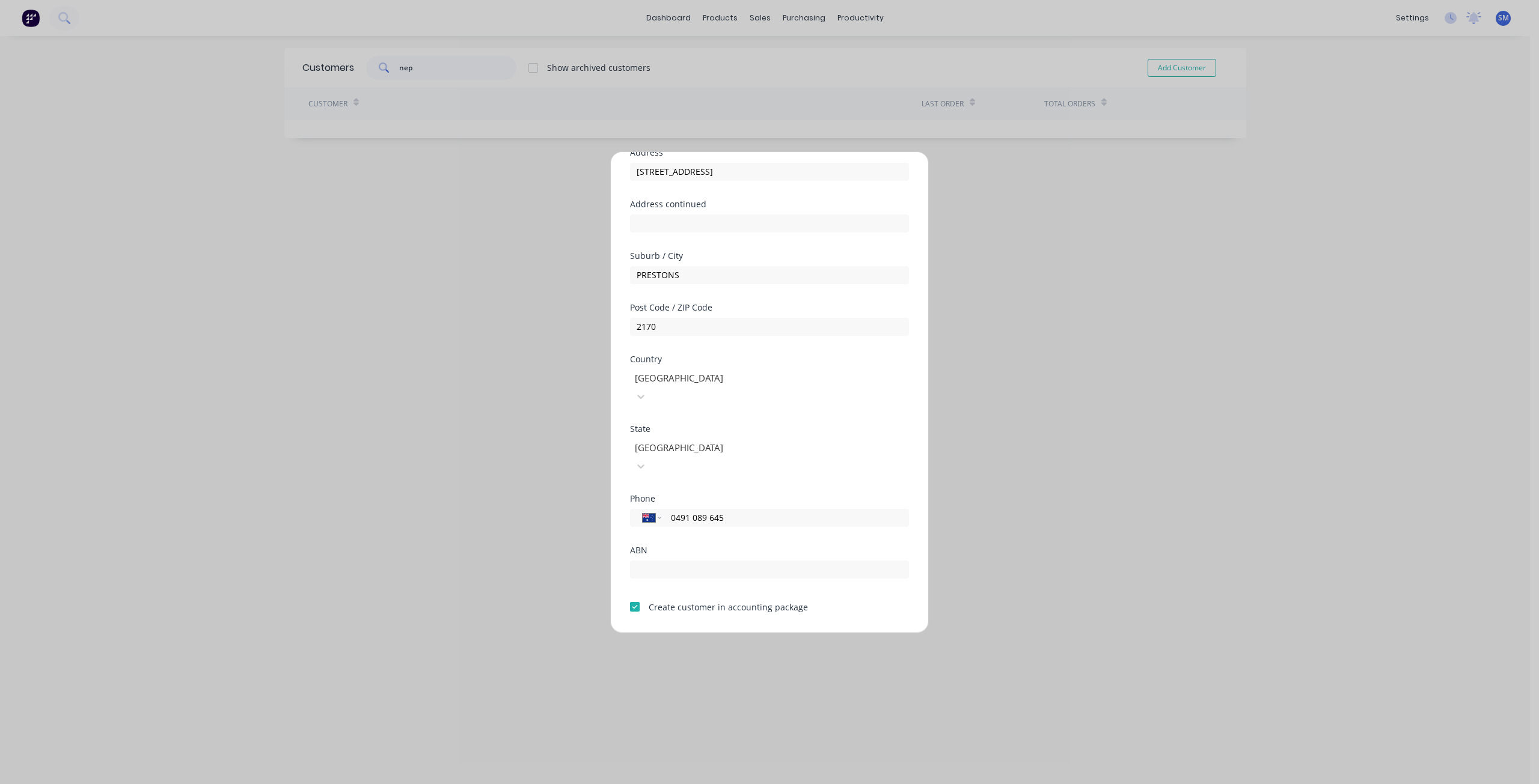
click at [735, 633] on button "Save" at bounding box center [732, 642] width 66 height 19
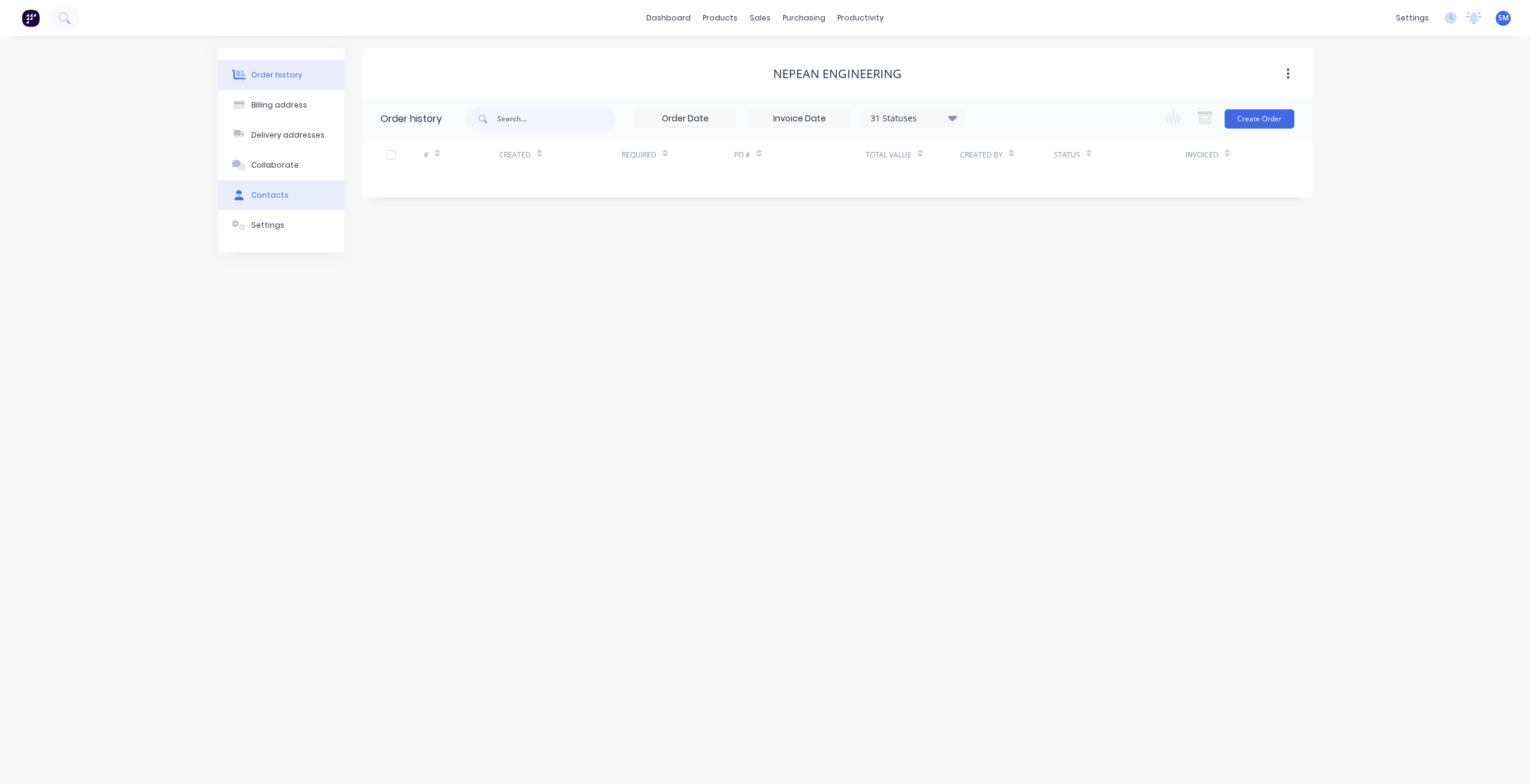
click at [267, 197] on div "Contacts" at bounding box center [270, 195] width 37 height 11
click at [1282, 115] on button "Add contact" at bounding box center [1275, 118] width 55 height 18
select select "AU"
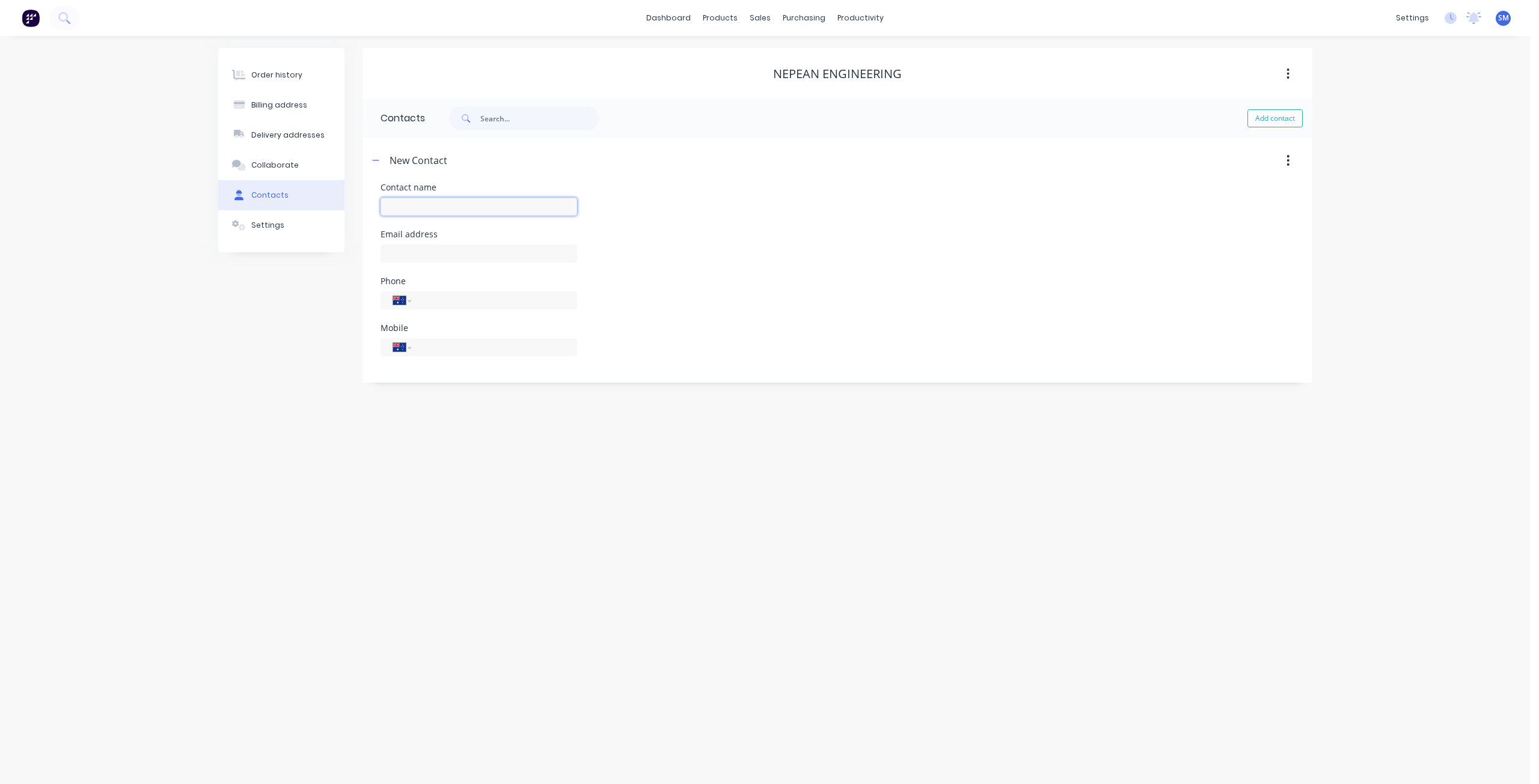
click at [400, 211] on input "text" at bounding box center [478, 206] width 196 height 18
type input "[PERSON_NAME]"
select select "AU"
drag, startPoint x: 433, startPoint y: 348, endPoint x: 437, endPoint y: 354, distance: 7.2
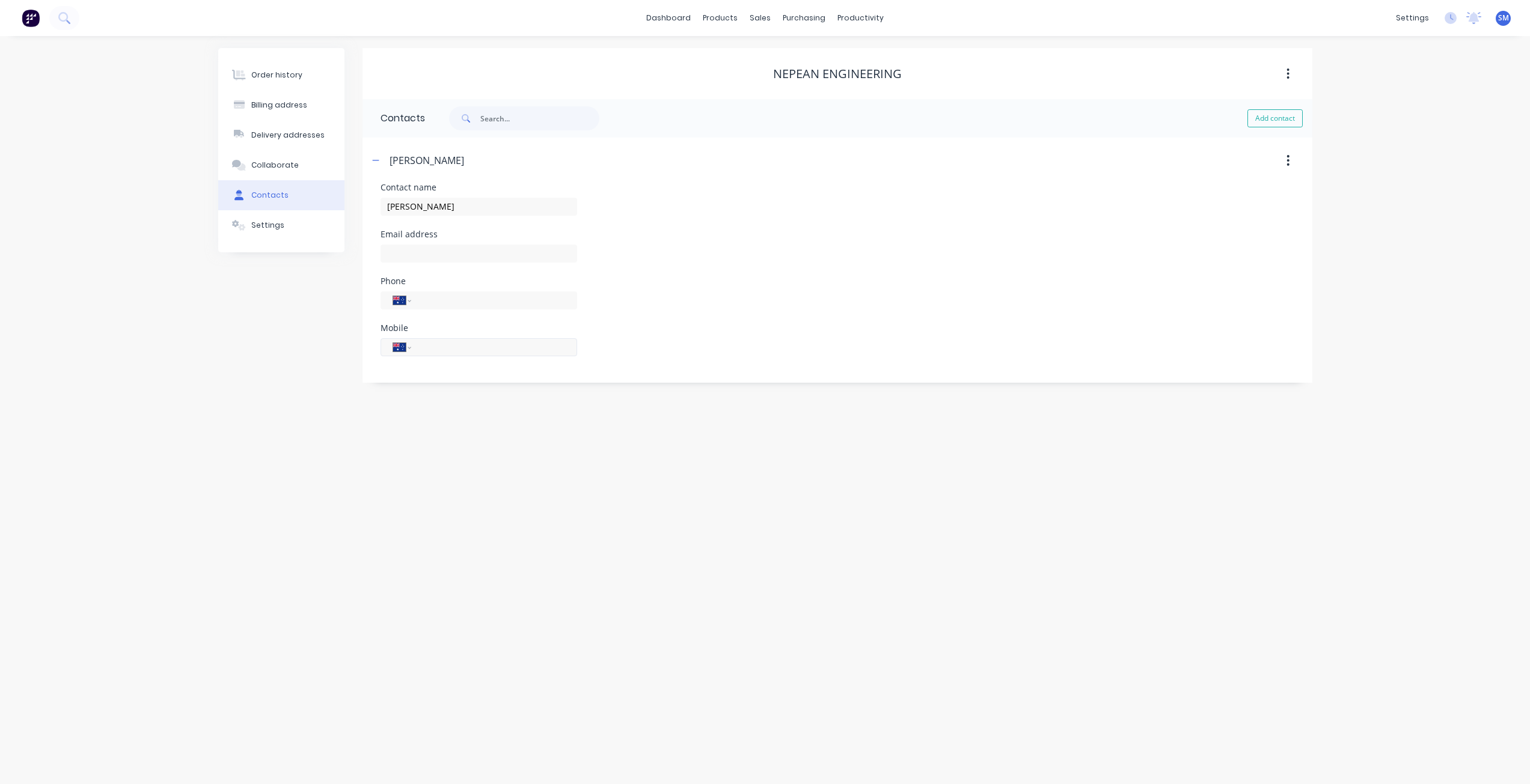
click at [436, 353] on input "tel" at bounding box center [491, 347] width 144 height 14
type input "0491 089 645"
click at [281, 73] on div "Order history" at bounding box center [277, 75] width 51 height 11
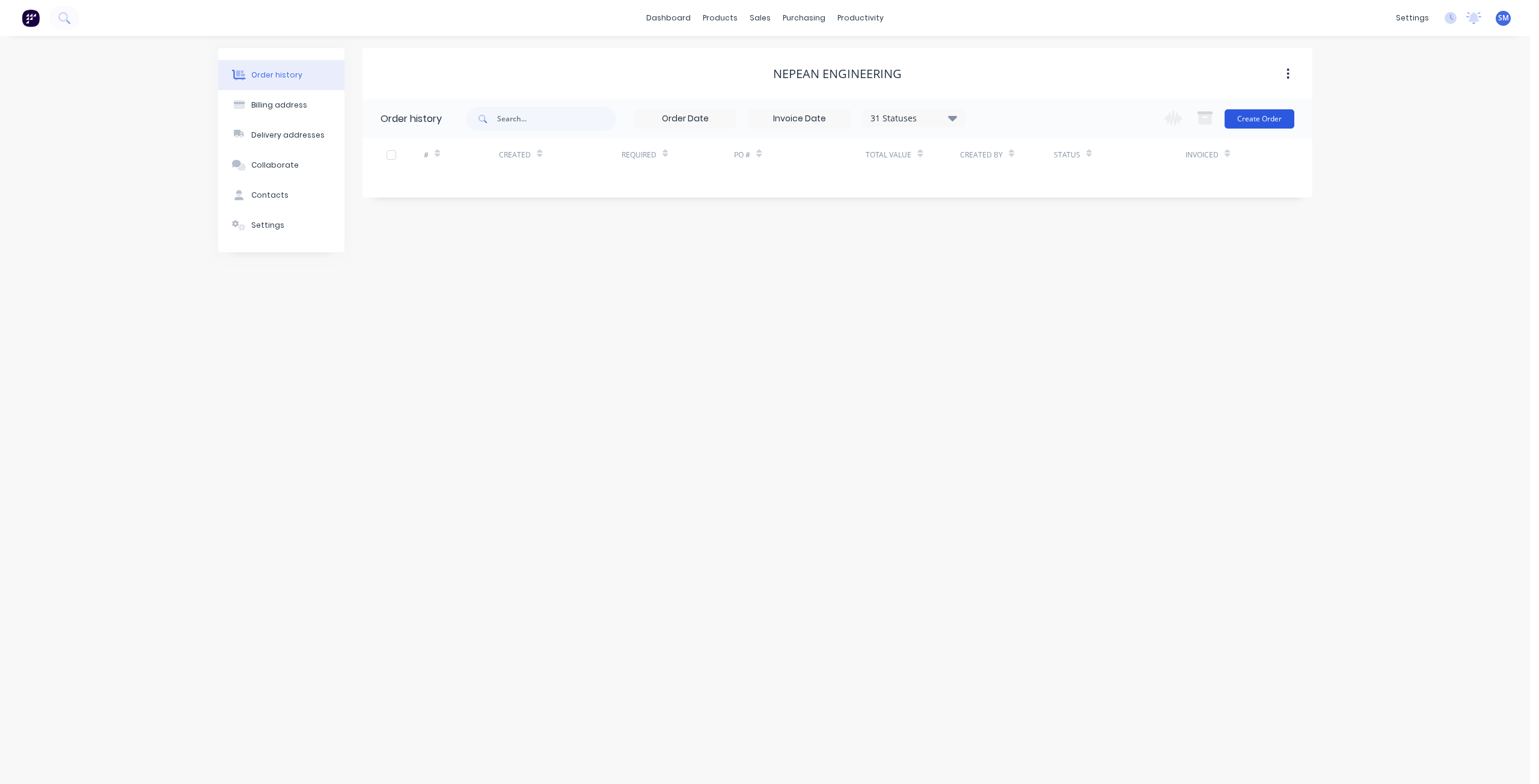
click at [1262, 121] on button "Create Order" at bounding box center [1259, 119] width 70 height 19
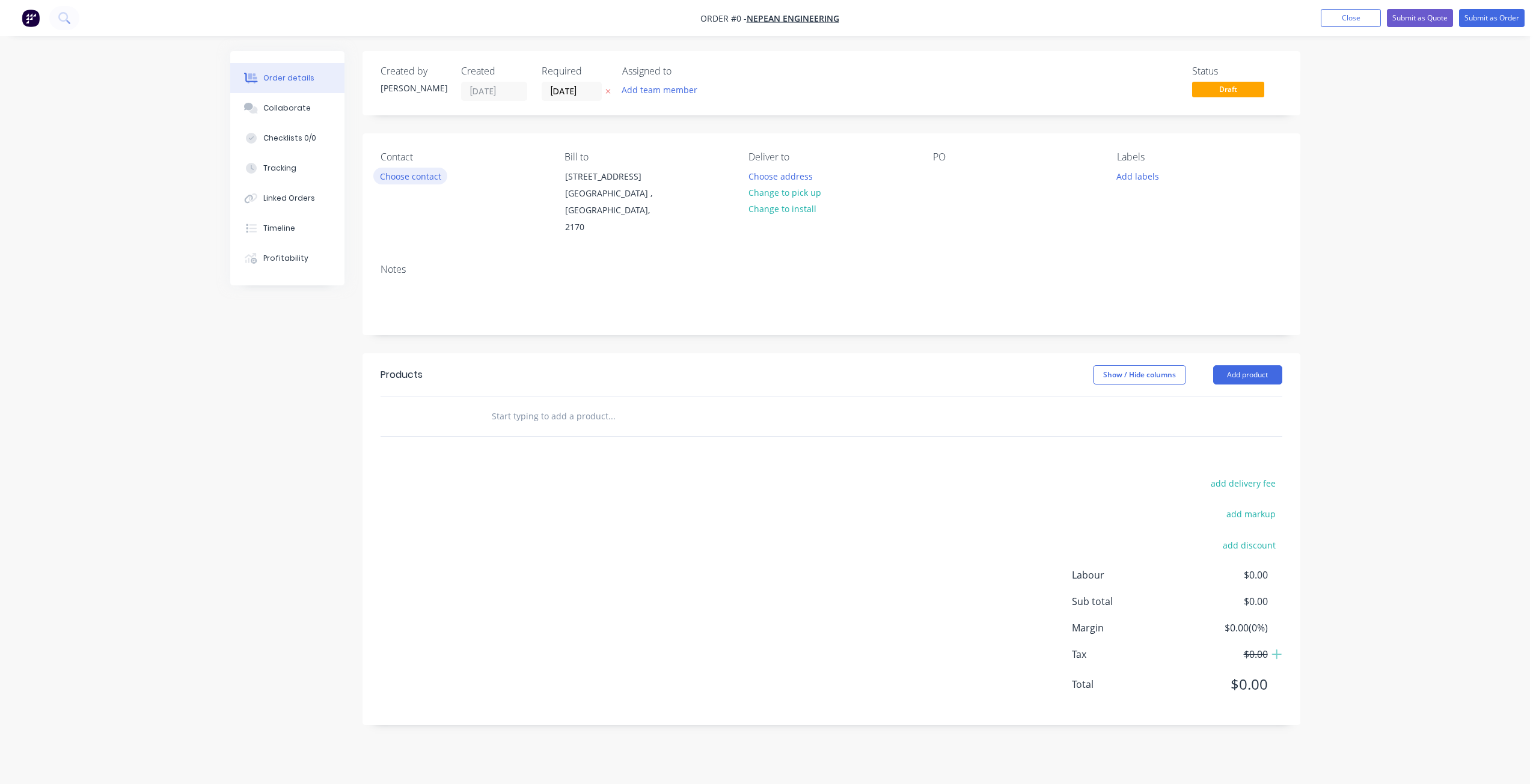
click at [414, 176] on button "Choose contact" at bounding box center [410, 176] width 74 height 16
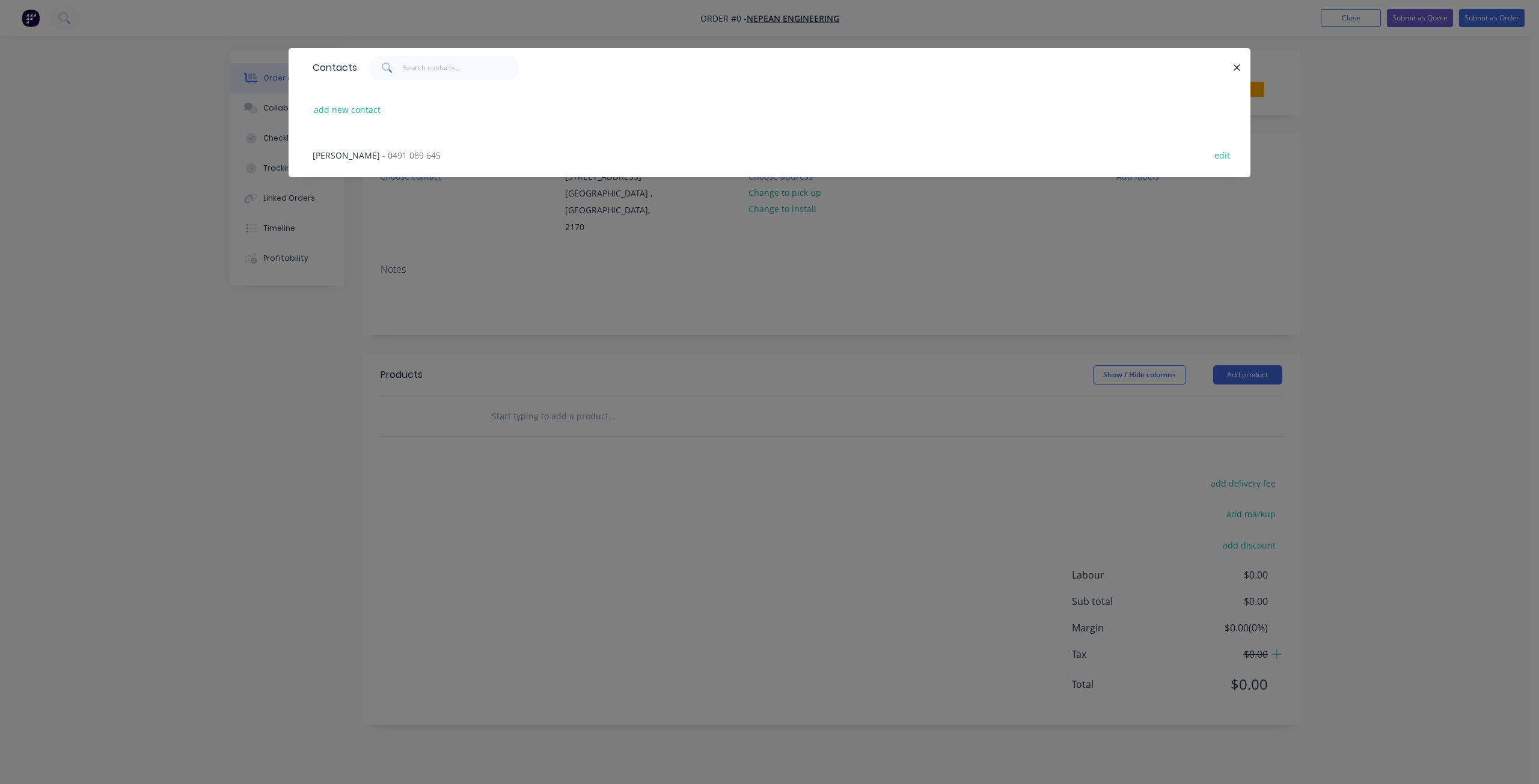
click at [374, 155] on span "[PERSON_NAME]" at bounding box center [346, 155] width 67 height 11
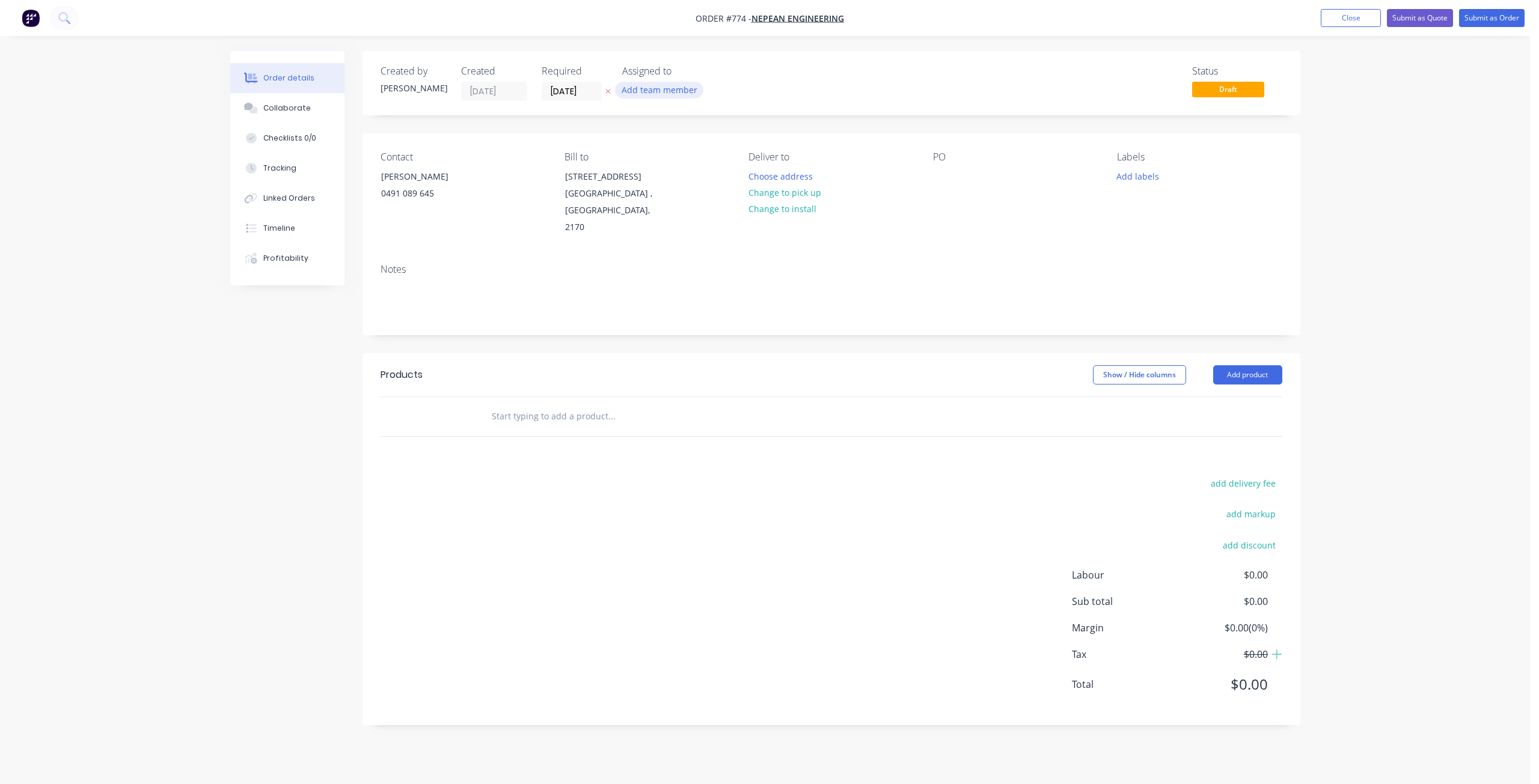
click at [648, 88] on button "Add team member" at bounding box center [659, 90] width 88 height 16
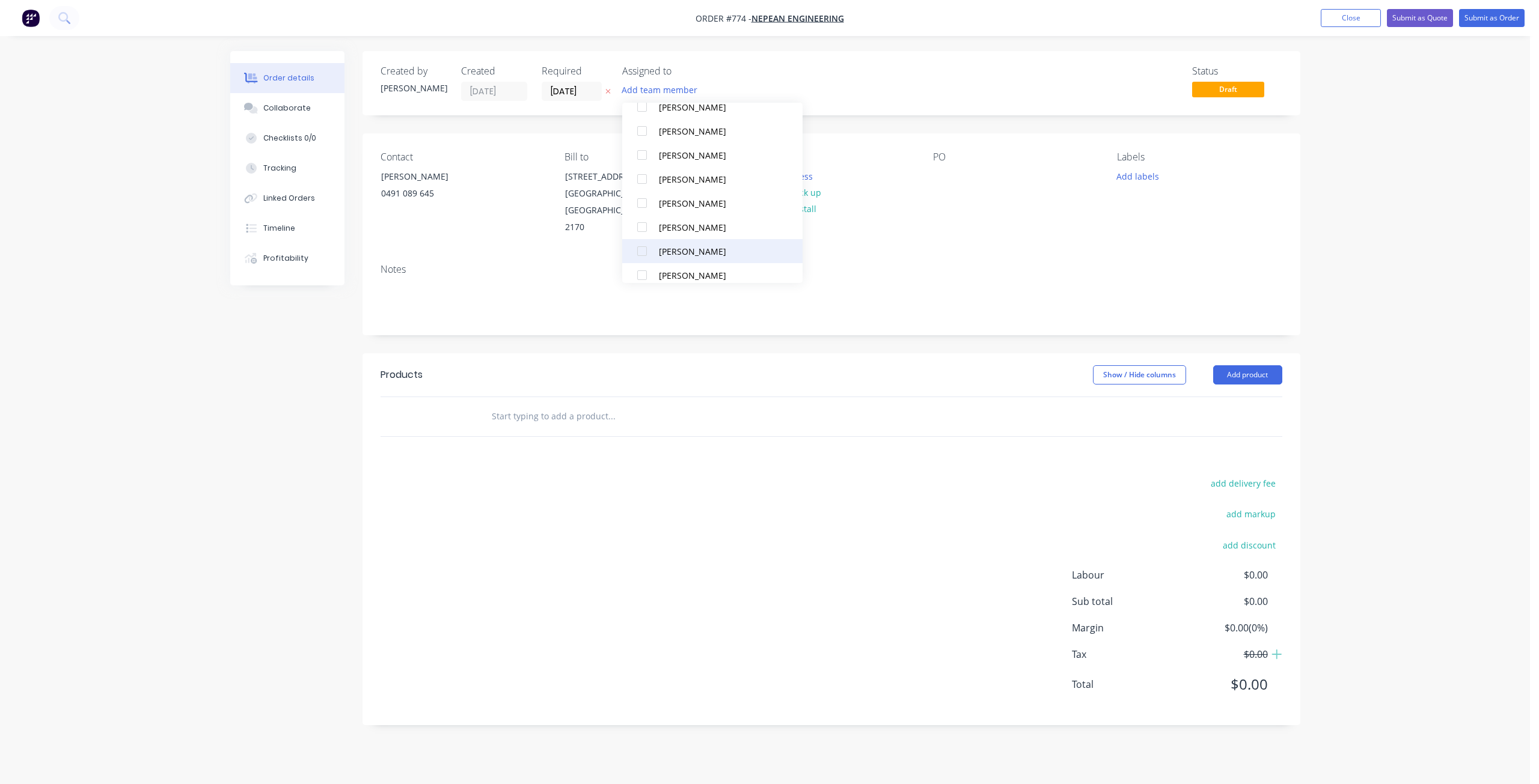
scroll to position [228, 0]
click at [642, 263] on div at bounding box center [642, 265] width 24 height 24
drag, startPoint x: 641, startPoint y: 271, endPoint x: 660, endPoint y: 274, distance: 19.2
click at [642, 272] on div at bounding box center [642, 277] width 24 height 24
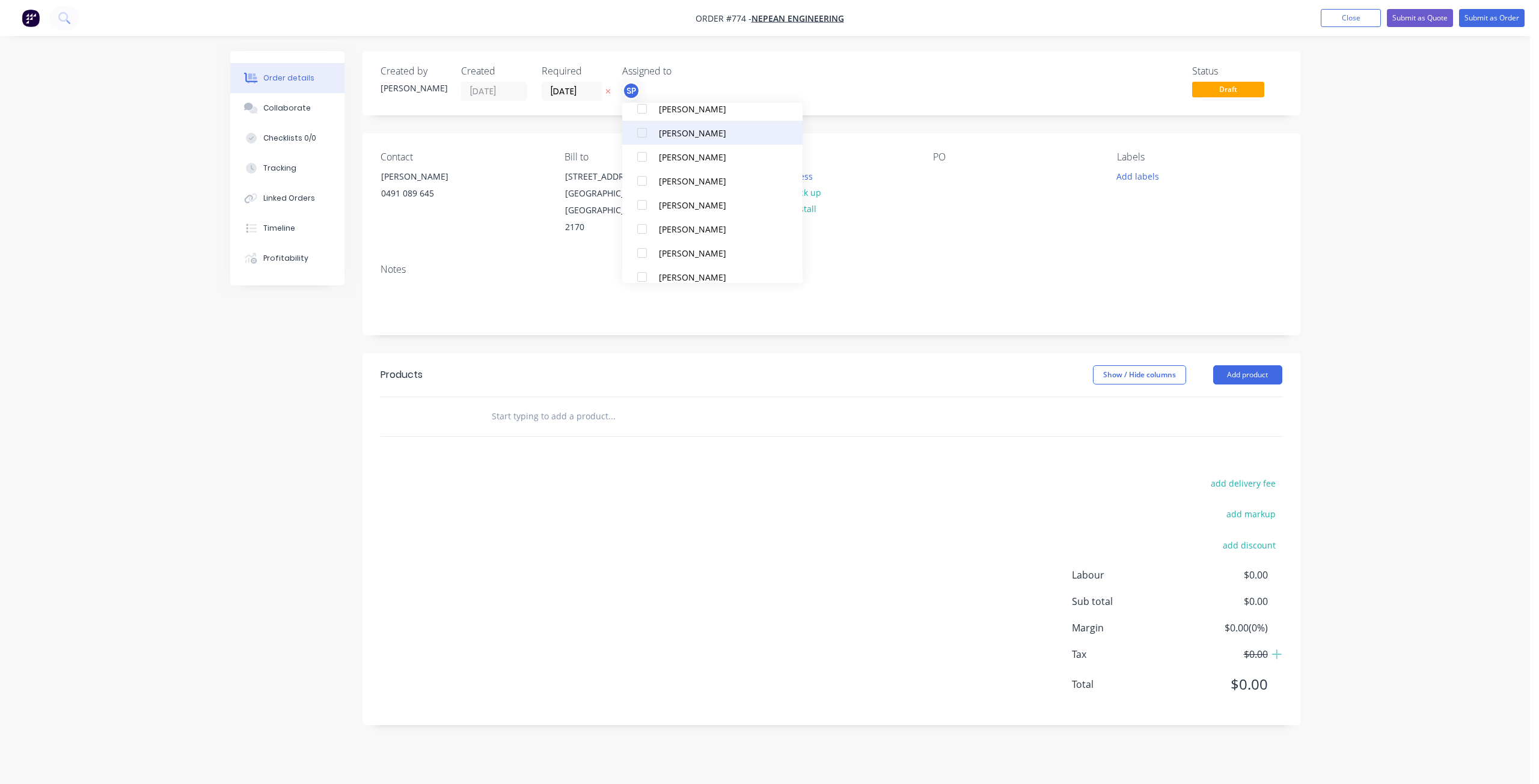
scroll to position [0, 0]
click at [1130, 172] on button "Add labels" at bounding box center [1137, 176] width 55 height 16
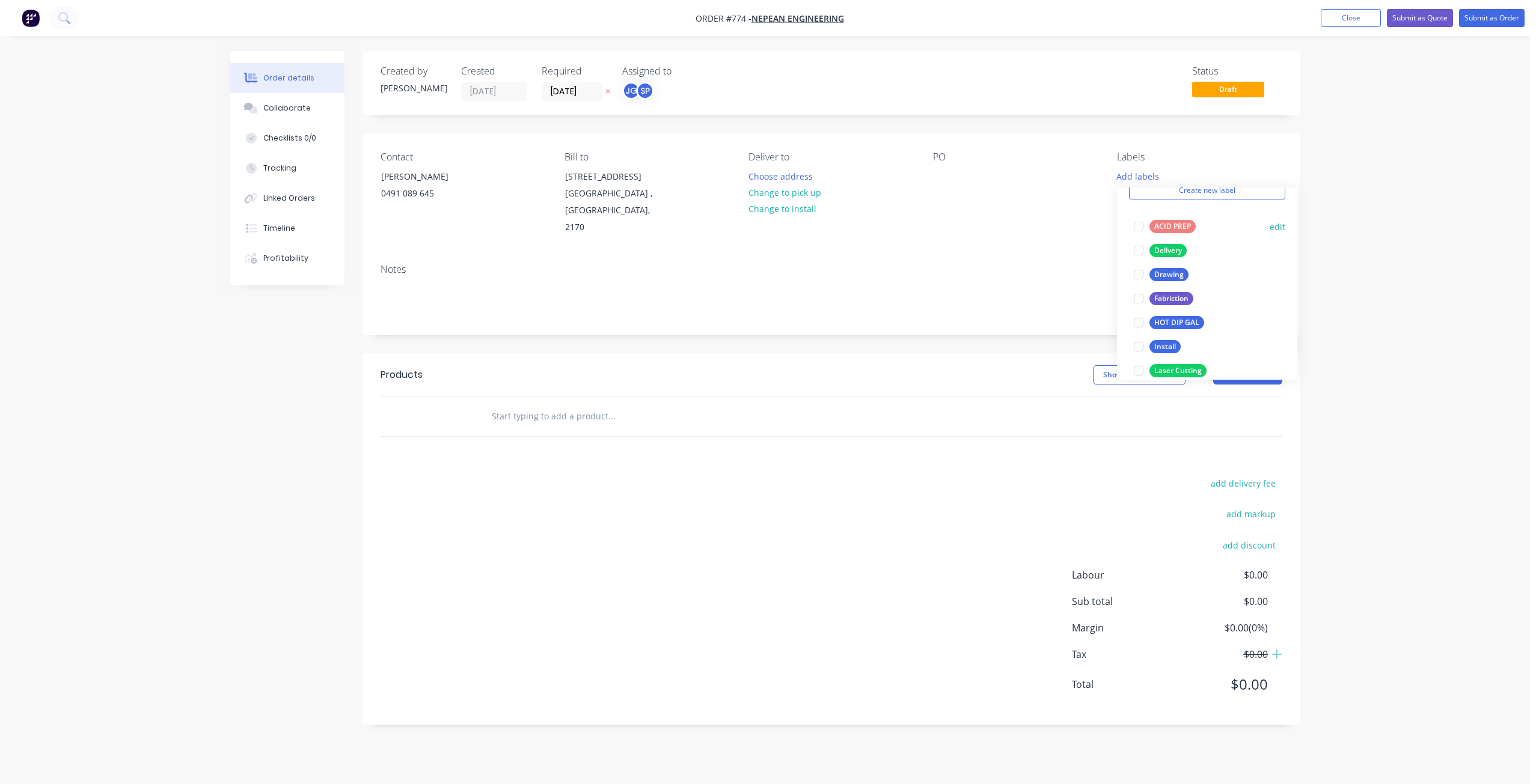
scroll to position [120, 0]
click at [1137, 212] on div at bounding box center [1139, 212] width 24 height 24
click at [1137, 229] on div at bounding box center [1139, 229] width 24 height 24
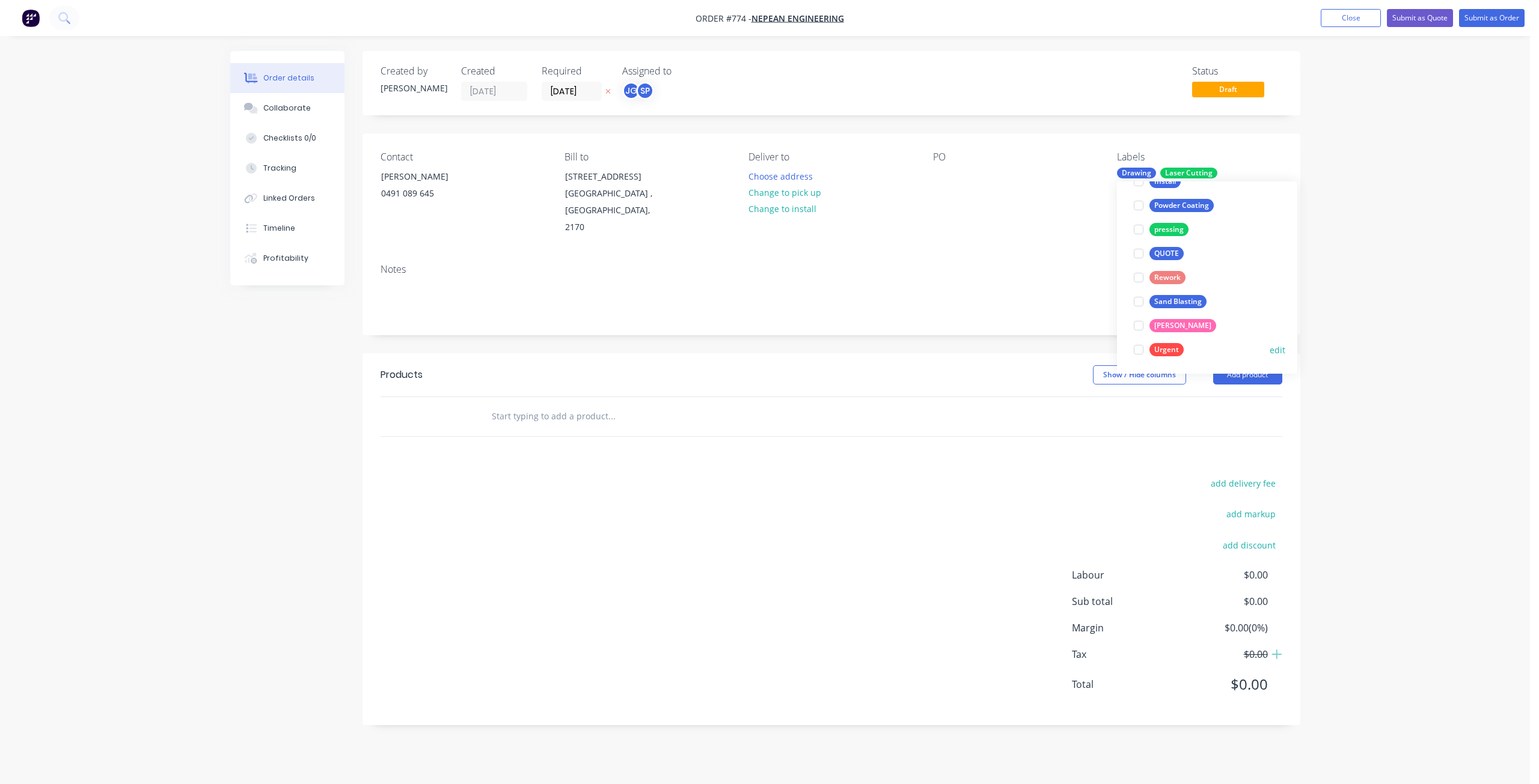
click at [1143, 346] on div at bounding box center [1139, 350] width 24 height 24
click at [938, 177] on div at bounding box center [942, 176] width 19 height 17
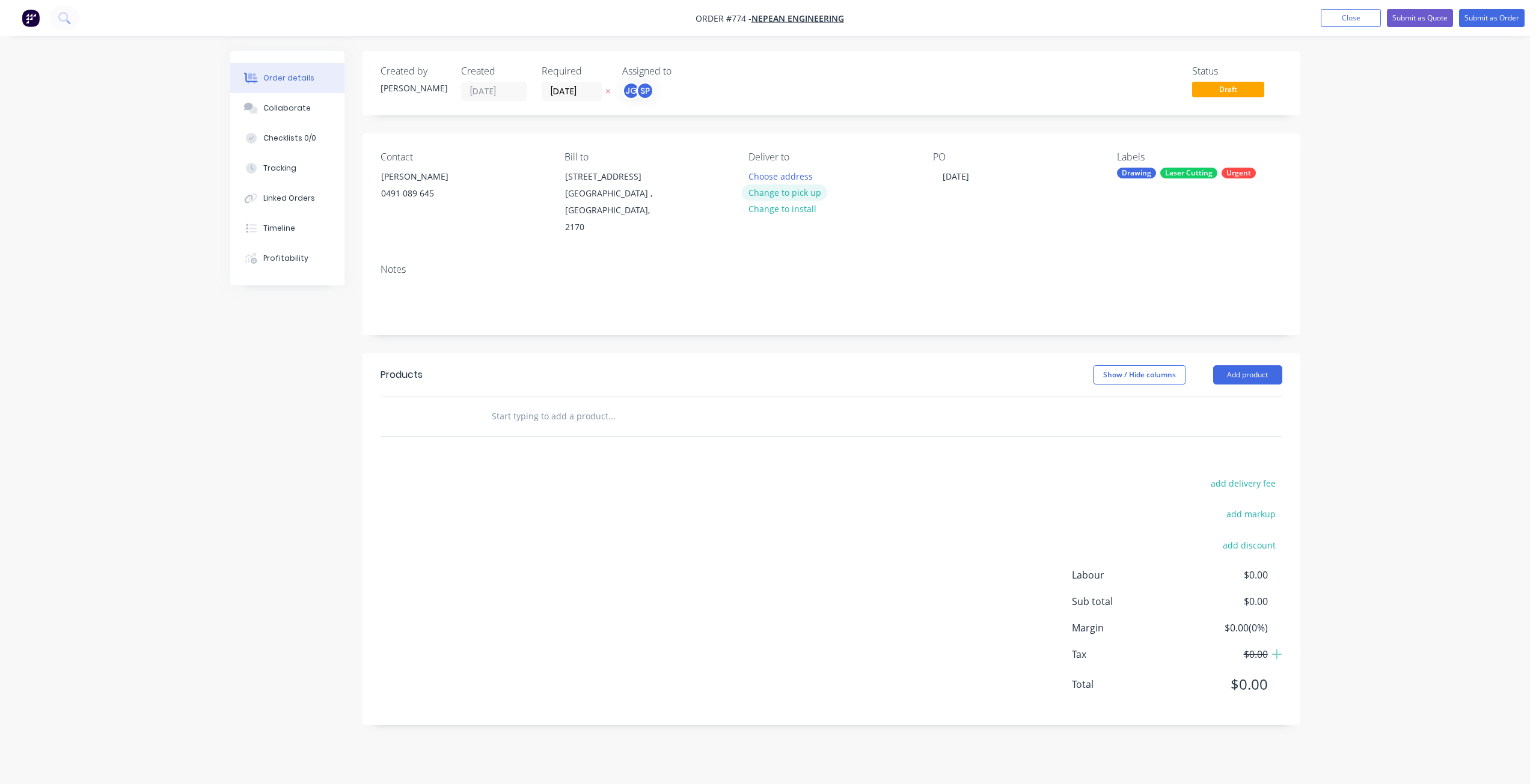
click at [790, 198] on button "Change to pick up" at bounding box center [784, 192] width 86 height 16
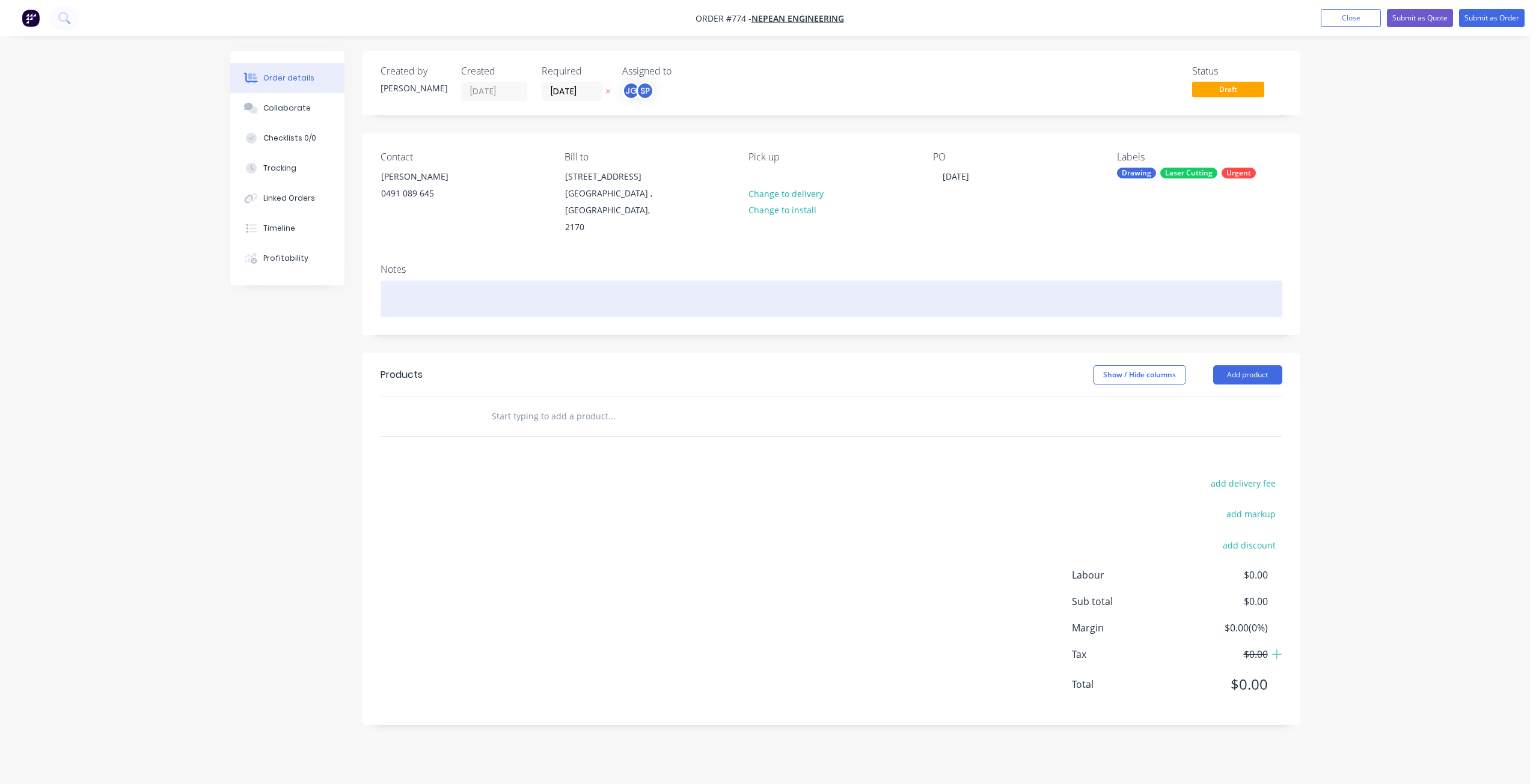
click at [413, 281] on div at bounding box center [831, 298] width 902 height 36
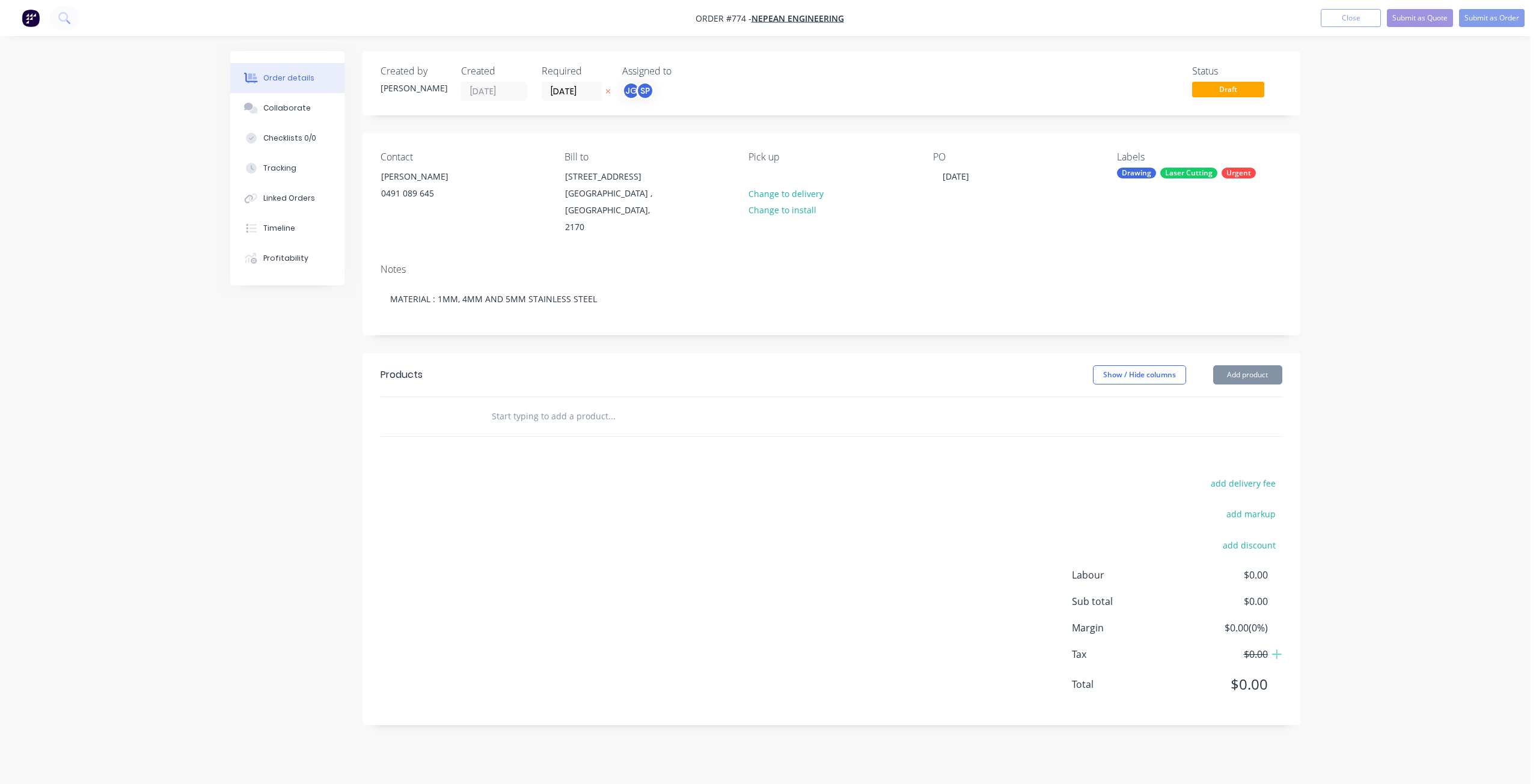
click at [503, 405] on input "text" at bounding box center [611, 417] width 240 height 24
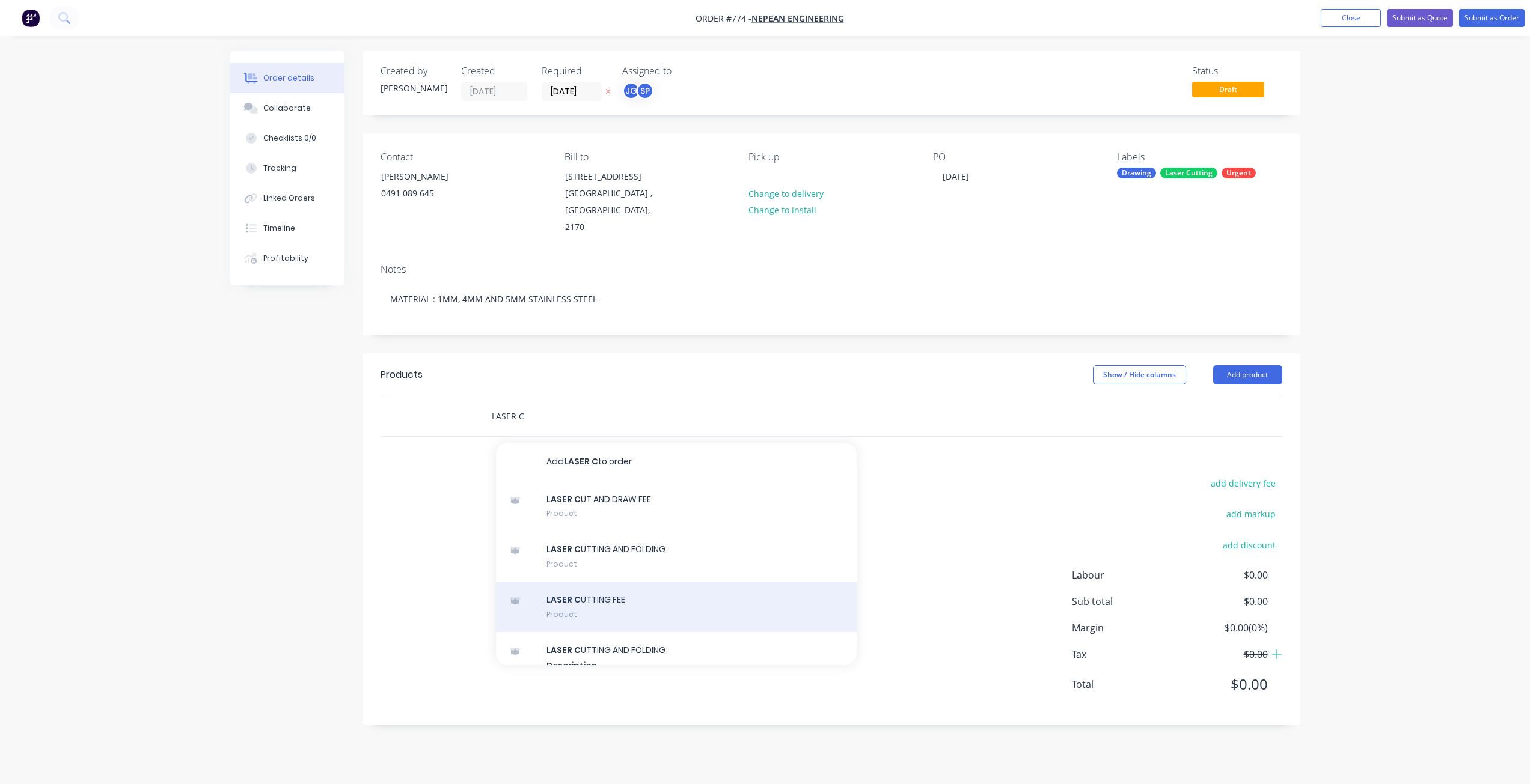
type input "LASER C"
click at [591, 582] on div "LASER C UTTING FEE Product" at bounding box center [676, 607] width 361 height 50
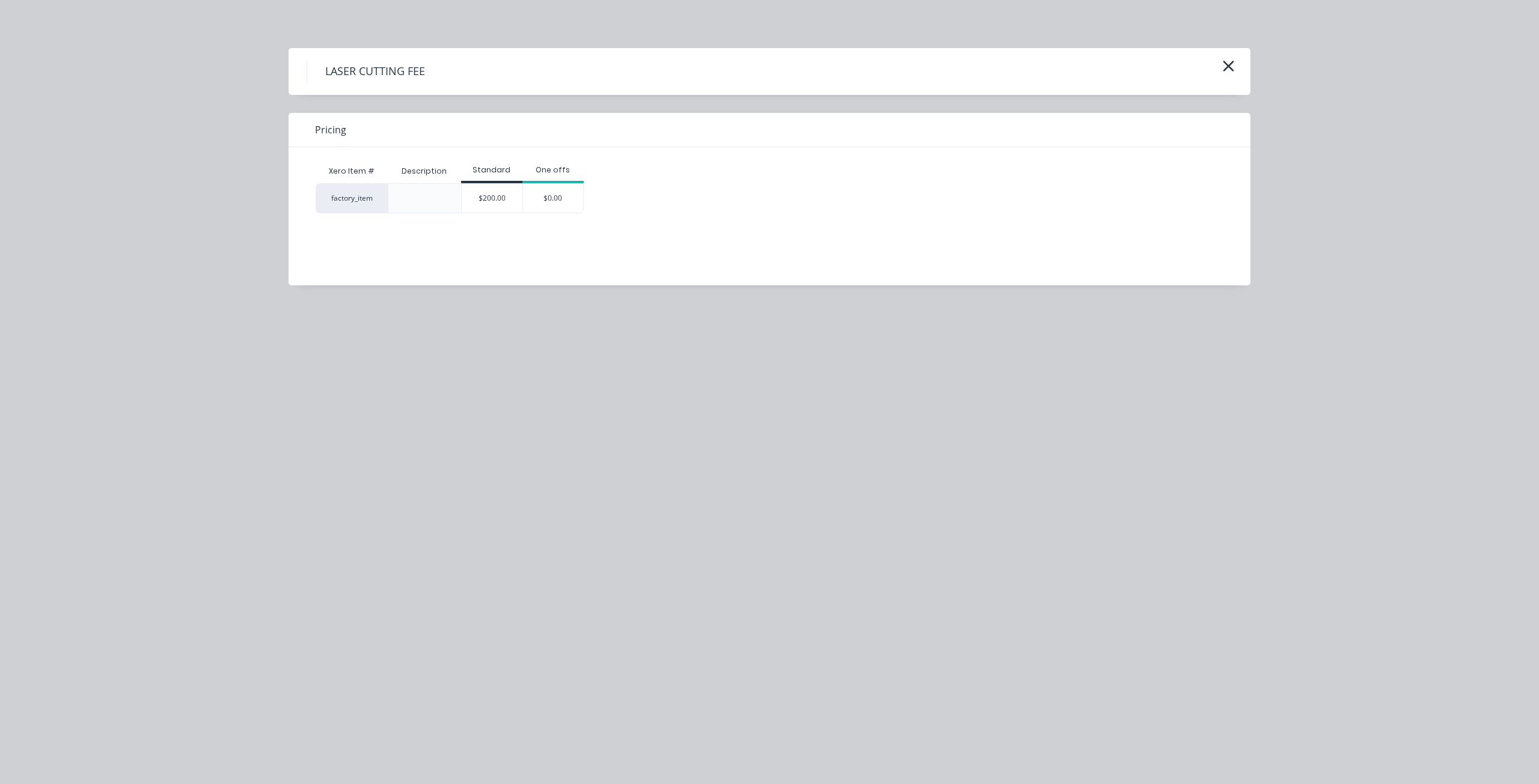
click at [496, 201] on div "$200.00" at bounding box center [492, 198] width 60 height 29
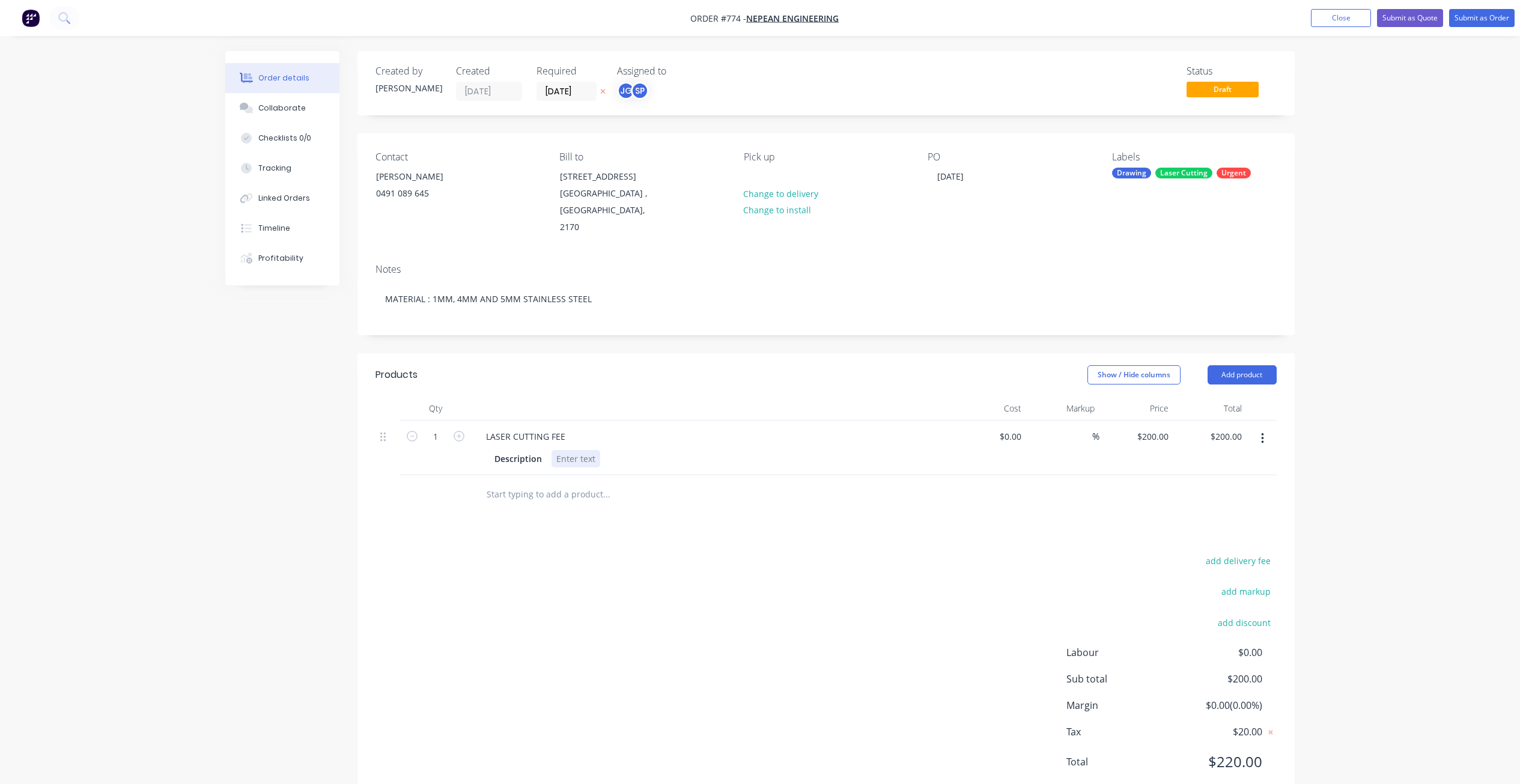
click at [565, 450] on div at bounding box center [576, 459] width 48 height 17
drag, startPoint x: 709, startPoint y: 440, endPoint x: 648, endPoint y: 449, distance: 61.7
click at [594, 450] on div "Description QTY 4, P6645, 5MM SS, 218.9 X 183.9" at bounding box center [709, 459] width 440 height 17
drag, startPoint x: 706, startPoint y: 442, endPoint x: 653, endPoint y: 436, distance: 53.3
click at [629, 450] on div "Description QTY 4, P6645, 5MM SS, 218.9 X 183.9" at bounding box center [709, 459] width 440 height 17
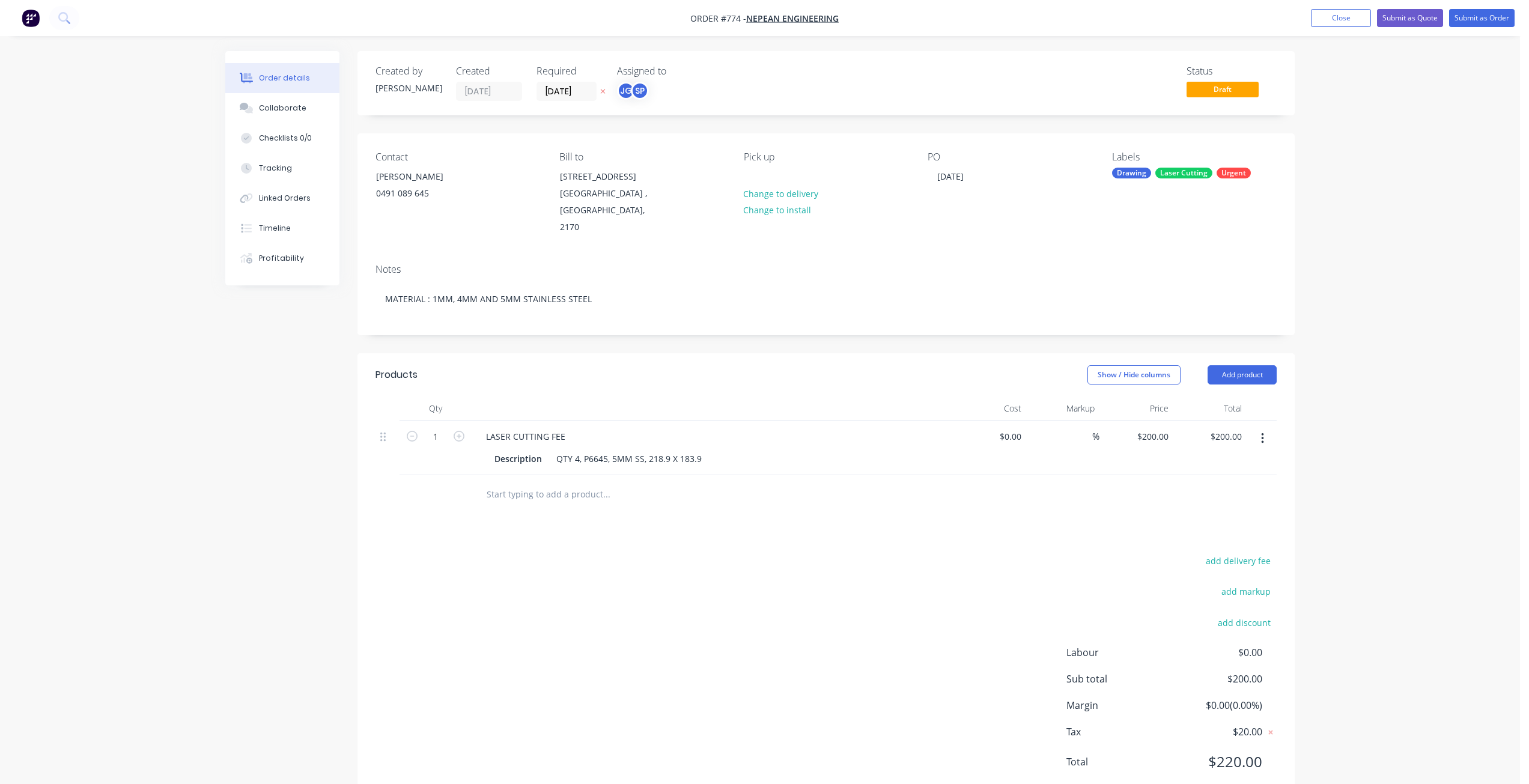
drag, startPoint x: 681, startPoint y: 441, endPoint x: 747, endPoint y: 425, distance: 67.9
click at [747, 428] on div "LASER CUTTING FEE" at bounding box center [712, 436] width 471 height 17
drag, startPoint x: 700, startPoint y: 442, endPoint x: 552, endPoint y: 434, distance: 148.2
click at [552, 450] on div "QTY 4, P6645, 5MM SS, 218.9 X 183.9" at bounding box center [630, 459] width 155 height 17
copy div "QTY 4, P6645, 5MM SS, 218.9 X 183.9"
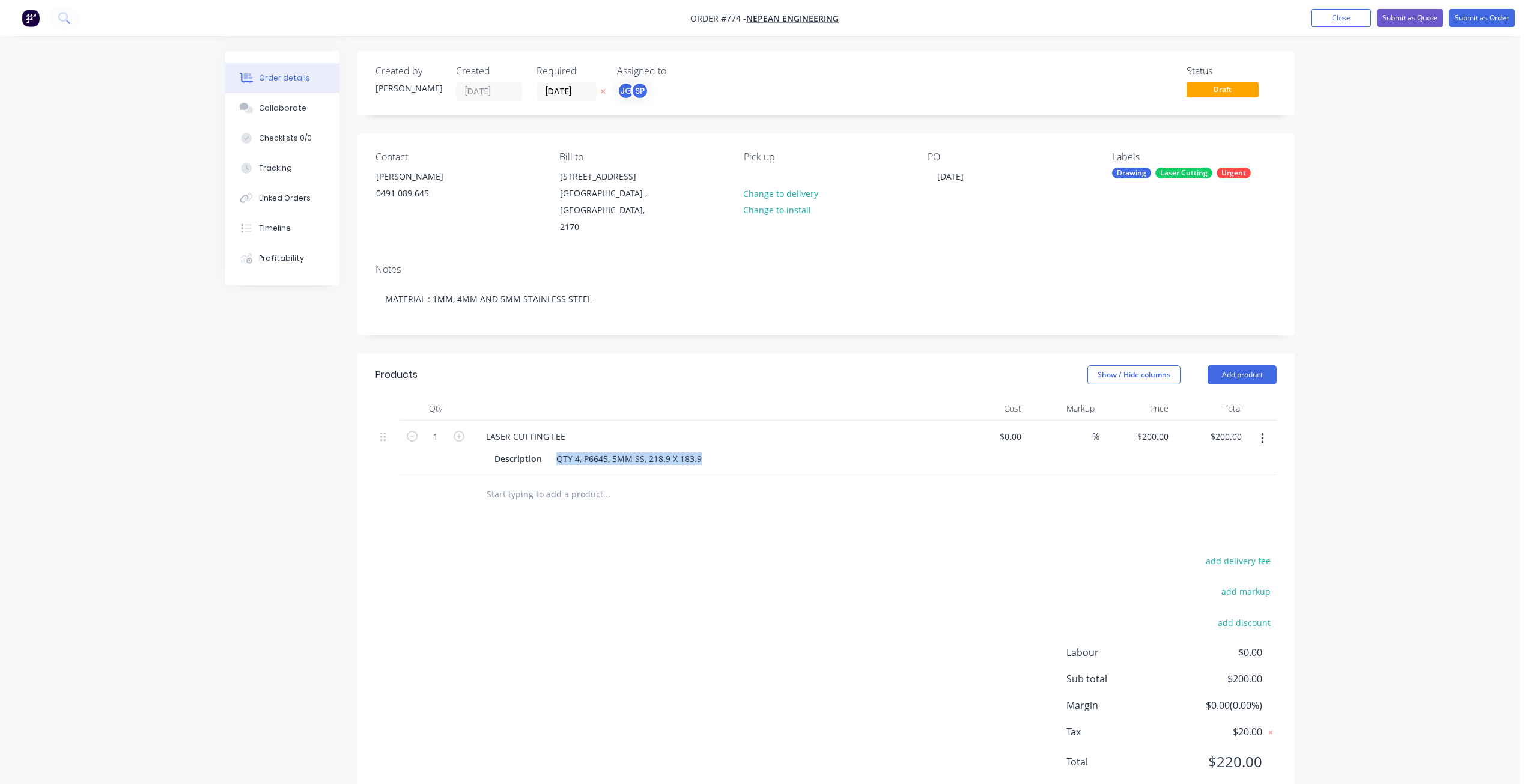
click at [707, 450] on div "Description QTY 4, P6645, 5MM SS, 218.9 X 183.9" at bounding box center [709, 459] width 440 height 17
click at [700, 450] on div "QTY 4, P6645, 5MM SS, 218.9 X 183.9" at bounding box center [630, 459] width 155 height 17
click at [607, 457] on div "QTY 4, P6645, 5MM SS, 218.9 X 183.9 QTY 4, P6645, 5MM SS, 218.9 X 183.9 QTY 4, …" at bounding box center [630, 472] width 155 height 42
click at [605, 470] on div "QTY 4, P6645, 5MM SS, 218.9 X 183.9 QTY 4, P6646, 5MM SS, 218.9 X 183.9 QTY 4, …" at bounding box center [630, 472] width 155 height 42
click at [578, 468] on div "QTY 4, P6645, 5MM SS, 218.9 X 183.9 QTY 4, P6646, 5MM SS, 218.9 X 183.9 QTY 4, …" at bounding box center [630, 472] width 155 height 42
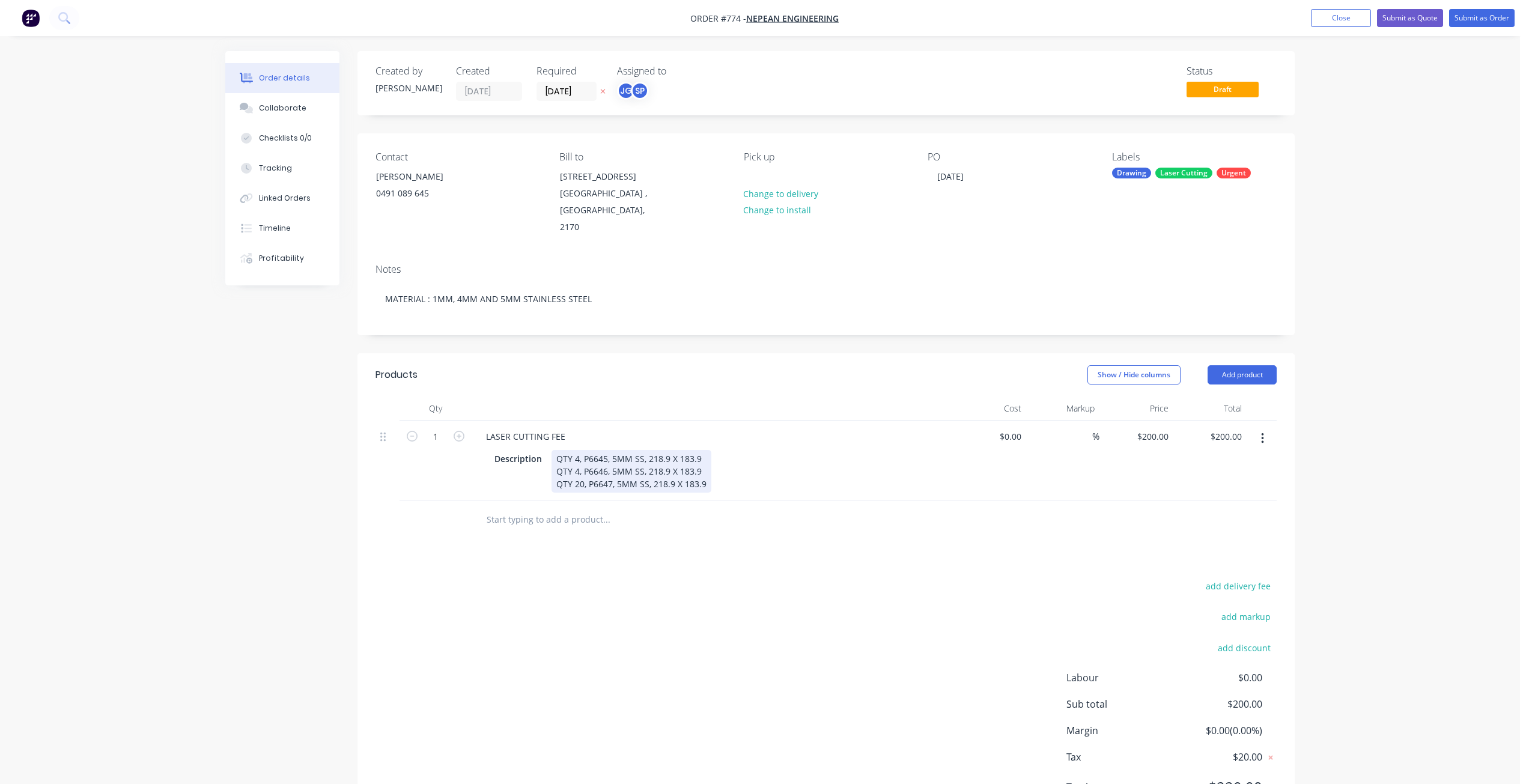
click at [617, 460] on div "QTY 4, P6645, 5MM SS, 218.9 X 183.9 QTY 4, P6646, 5MM SS, 218.9 X 183.9 QTY 20,…" at bounding box center [632, 472] width 160 height 42
click at [622, 469] on div "QTY 4, P6645, 5MM SS, 218.9 X 183.9 QTY 4, P6646, 4MM SS, 218.9 X 183.9 QTY 20,…" at bounding box center [632, 472] width 160 height 42
click at [766, 468] on div "Description QTY 4, P6645, 5MM SS, 218.9 X 183.9 QTY 4, P6646, 4MM SS, 218.9 X 1…" at bounding box center [709, 472] width 440 height 42
click at [1012, 428] on input at bounding box center [1019, 436] width 14 height 17
type input "$411.45"
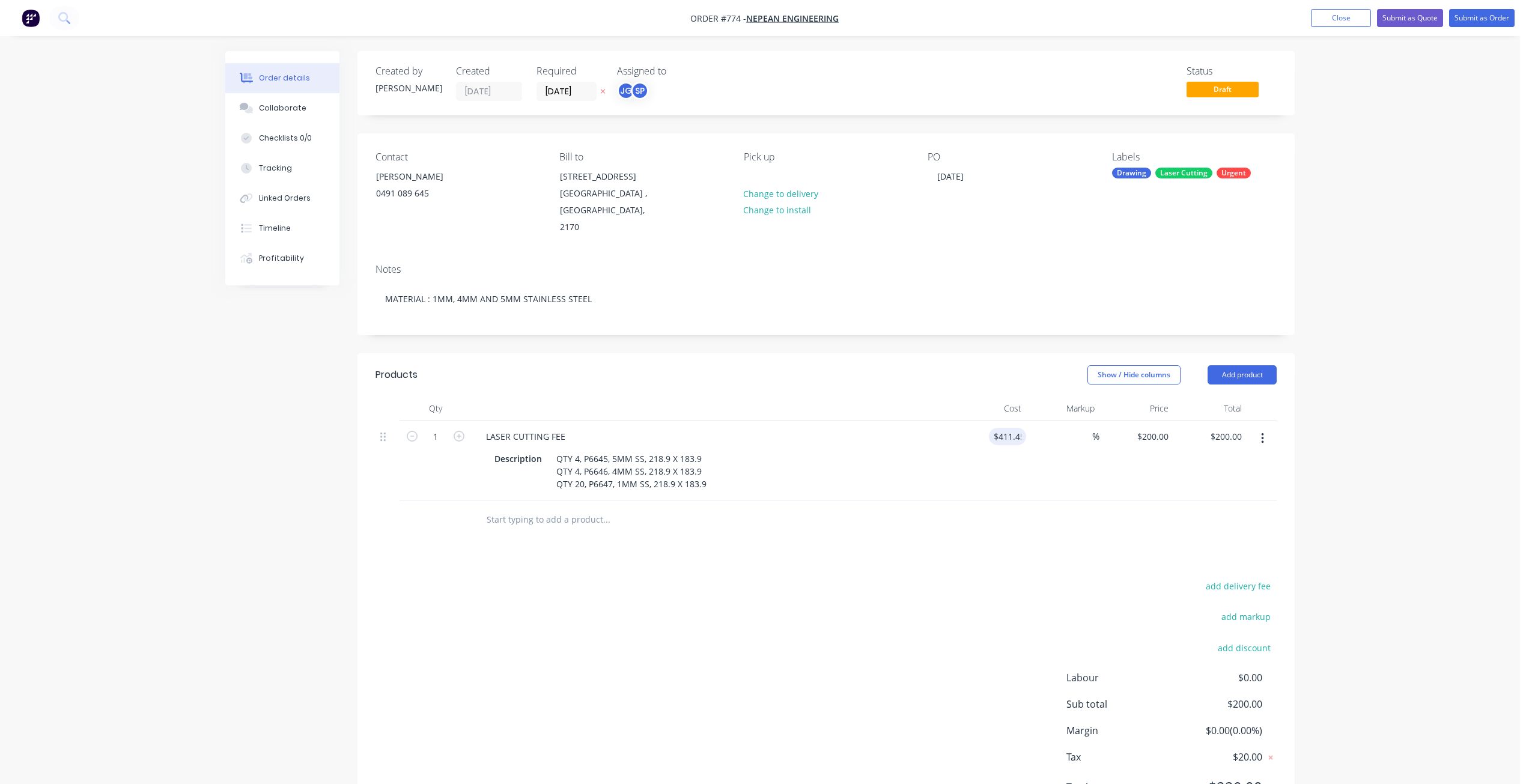
type input "$411.45"
drag, startPoint x: 1016, startPoint y: 472, endPoint x: 1000, endPoint y: 477, distance: 16.8
click at [1015, 474] on div "$411.45 $411.45" at bounding box center [989, 460] width 74 height 80
click at [1496, 16] on button "Submit as Order" at bounding box center [1482, 18] width 66 height 18
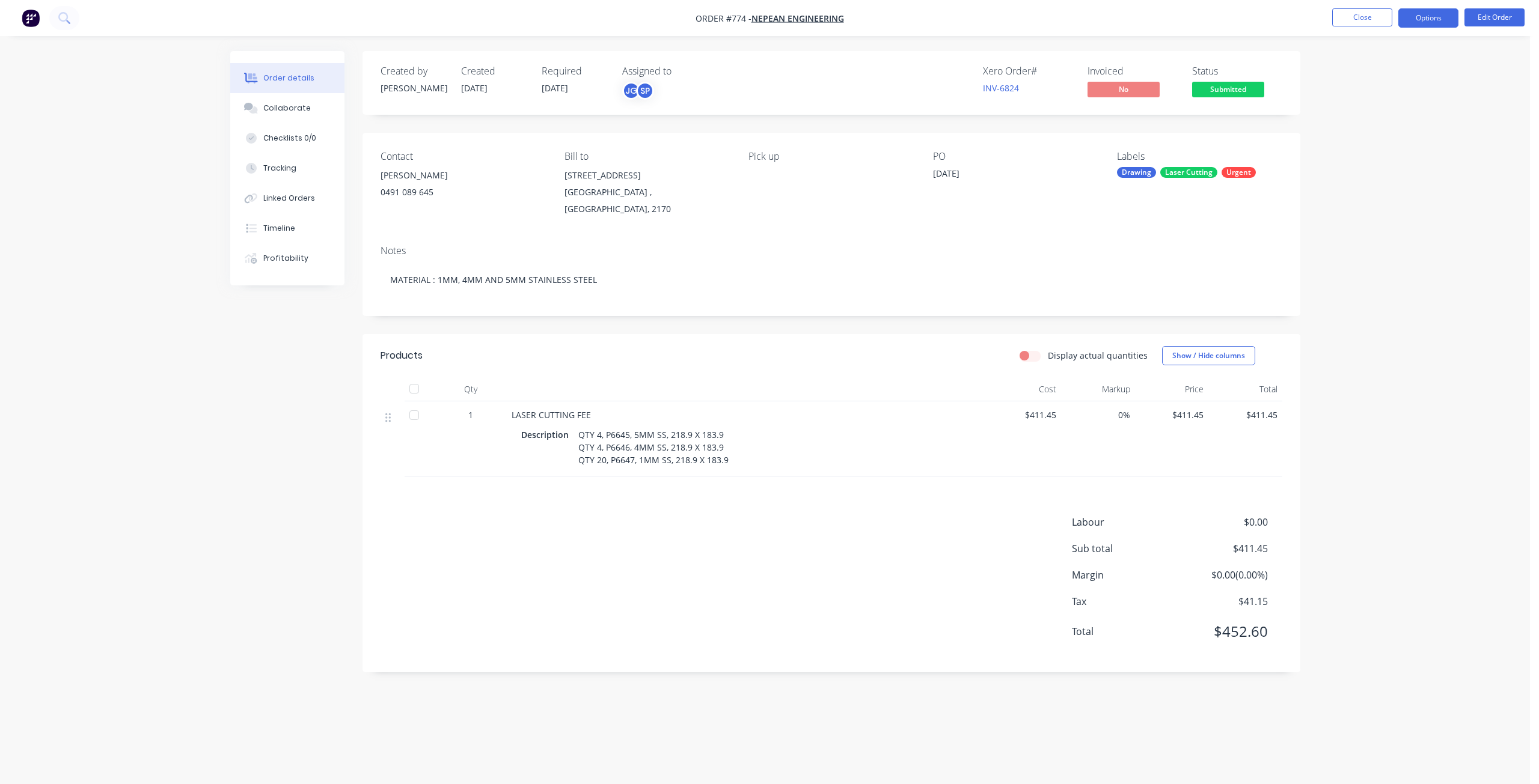
click at [1434, 21] on button "Options" at bounding box center [1428, 18] width 60 height 19
click at [1355, 145] on div "Work Order" at bounding box center [1392, 145] width 111 height 17
click at [1353, 123] on div "Without pricing" at bounding box center [1392, 121] width 111 height 17
click at [281, 109] on div "Collaborate" at bounding box center [287, 108] width 48 height 11
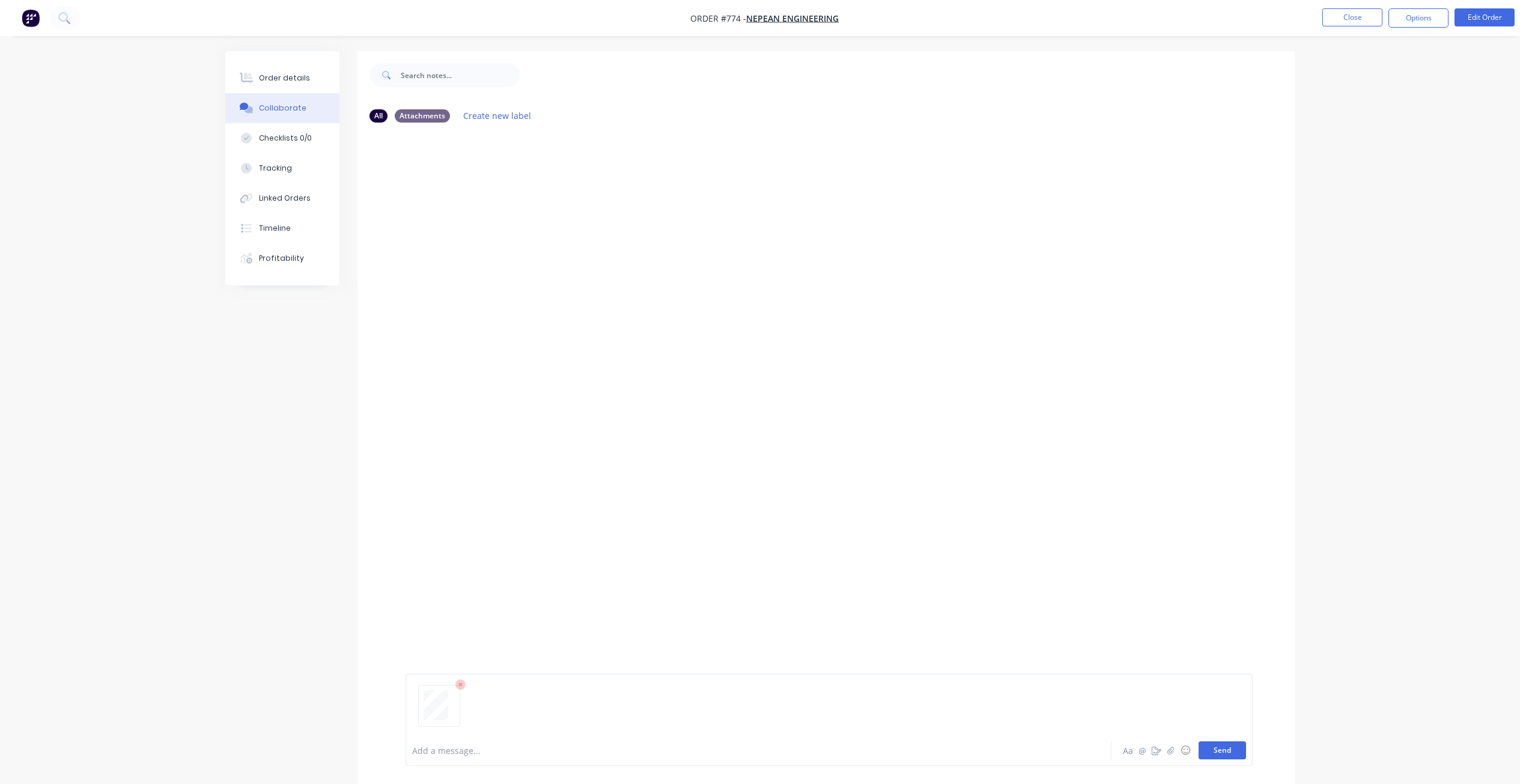
click at [1227, 746] on button "Send" at bounding box center [1223, 750] width 48 height 18
click at [1344, 15] on button "Close" at bounding box center [1353, 17] width 60 height 18
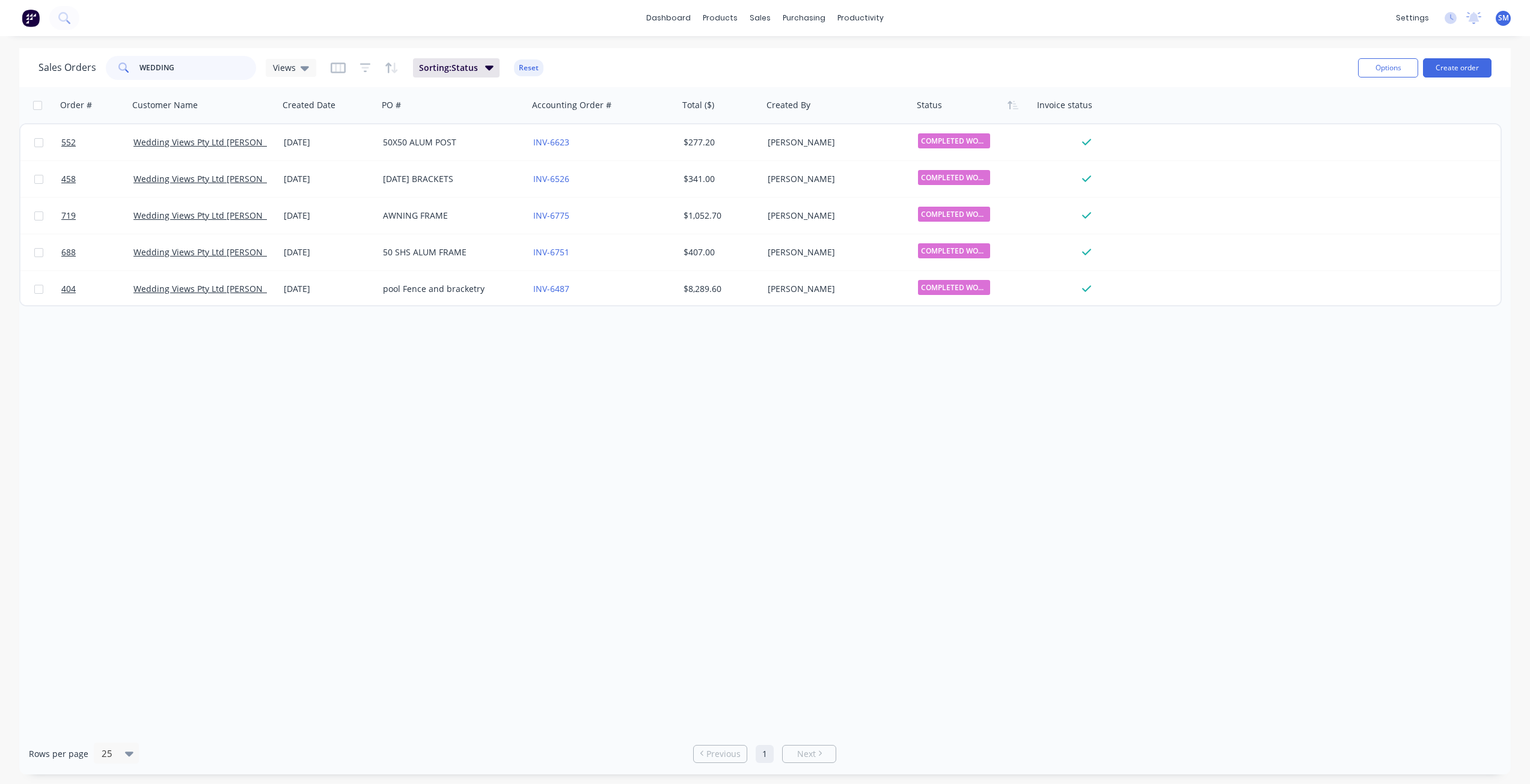
drag, startPoint x: 165, startPoint y: 68, endPoint x: 54, endPoint y: 63, distance: 111.1
click at [54, 63] on div "Sales Orders WEDDING Views" at bounding box center [177, 68] width 278 height 24
